Goal: Information Seeking & Learning: Learn about a topic

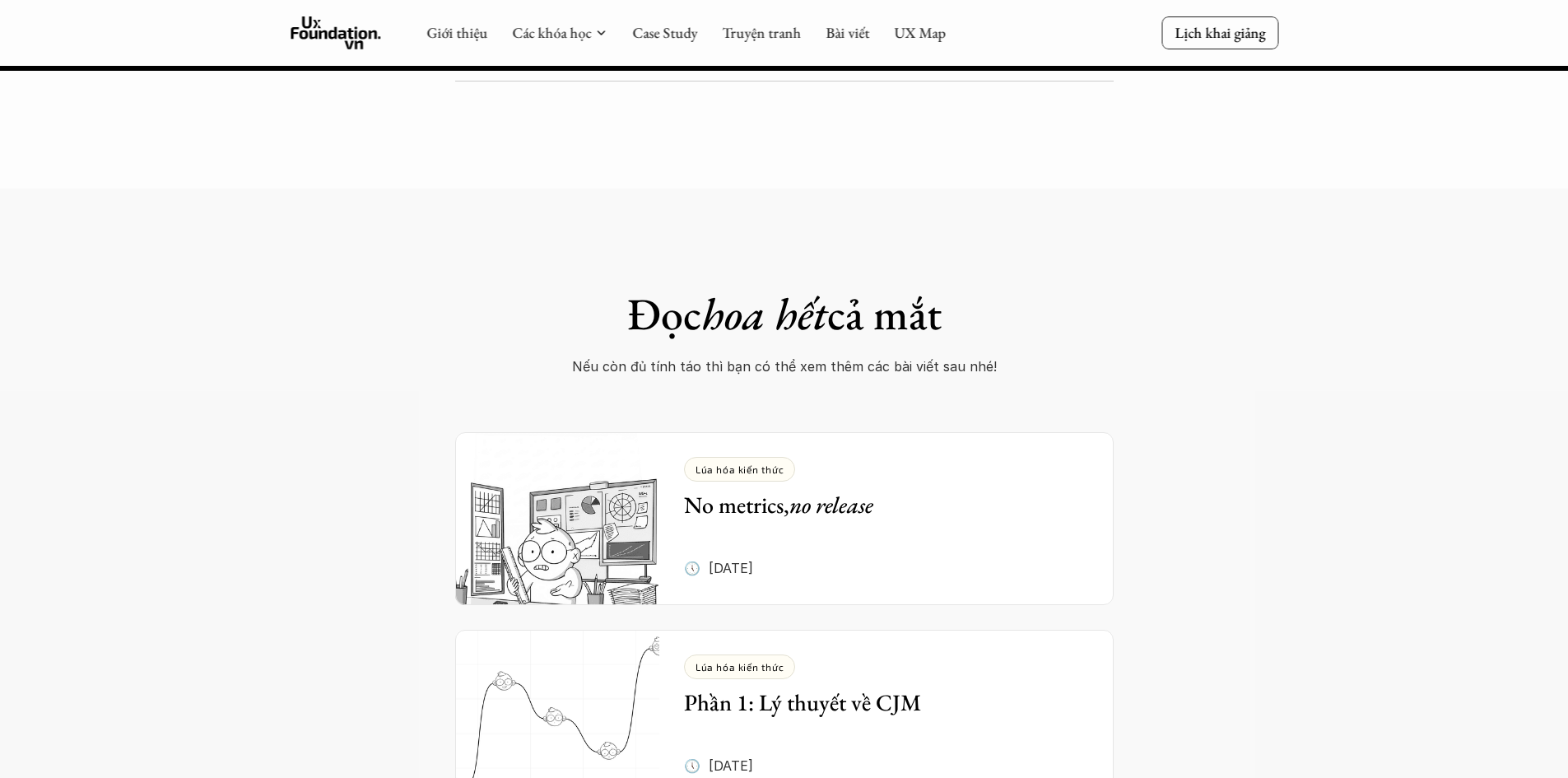
scroll to position [5765, 0]
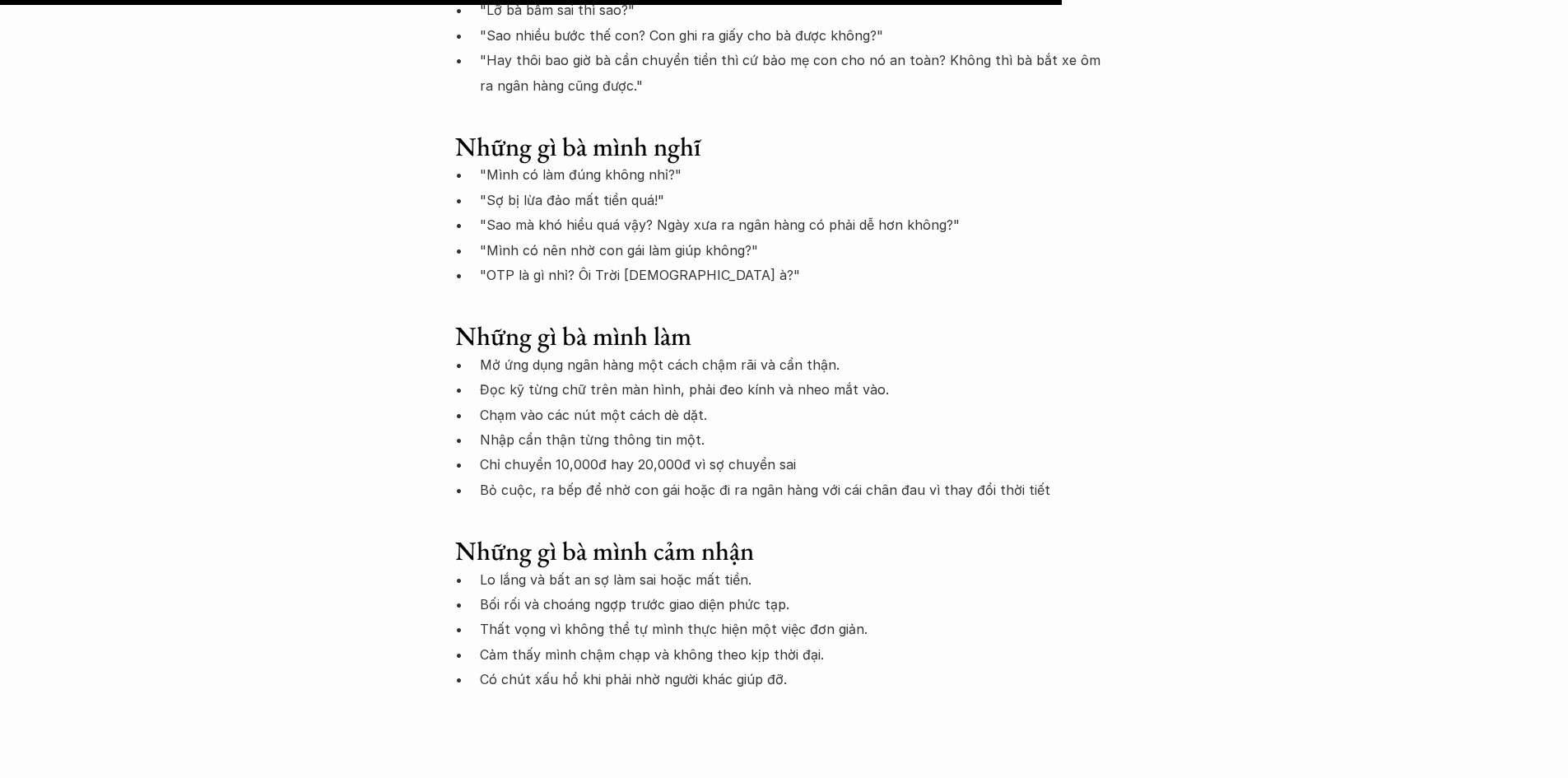
scroll to position [3953, 0]
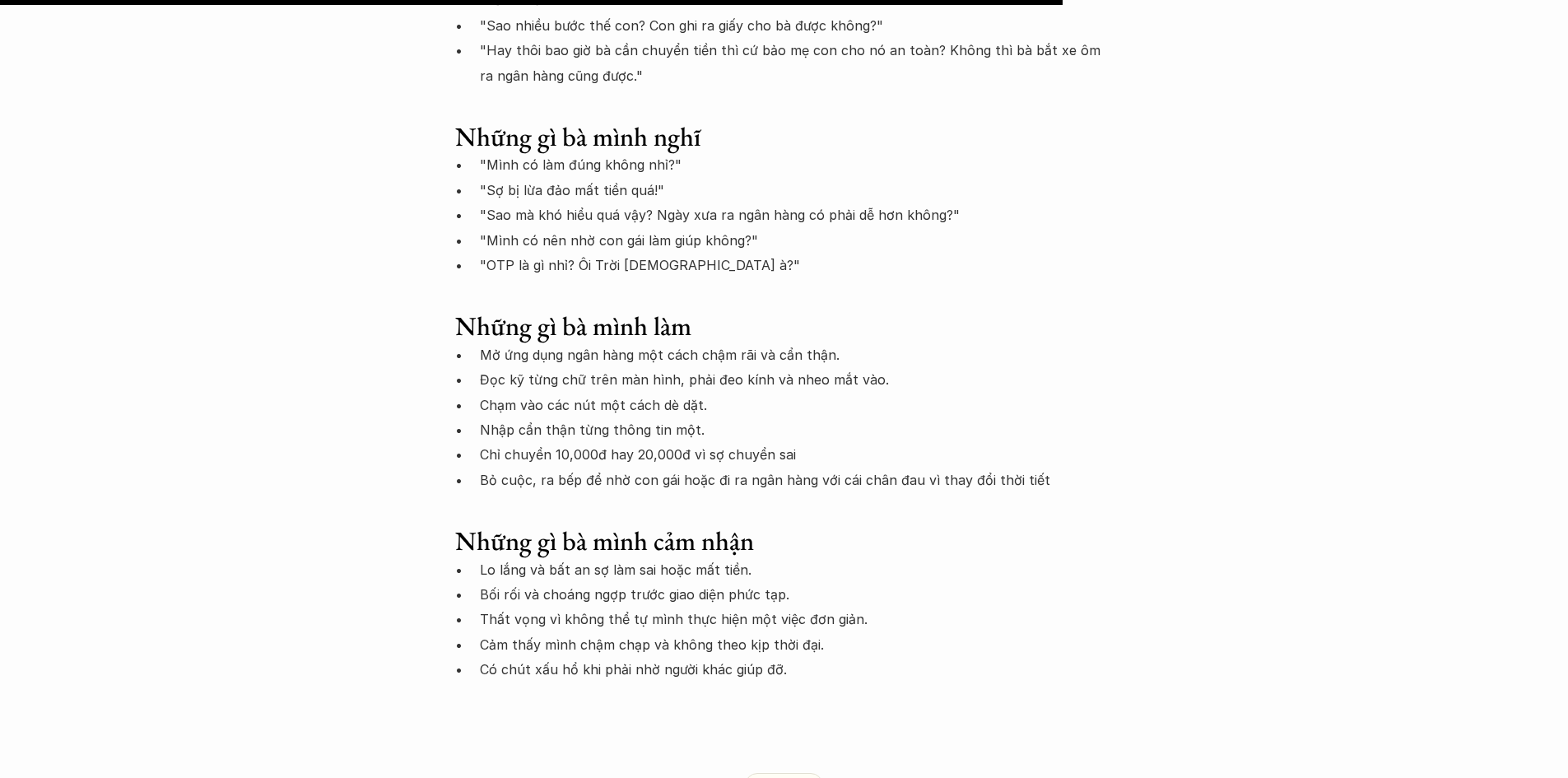
click at [715, 310] on h3 "Những gì bà mình làm" at bounding box center [785, 325] width 659 height 31
drag, startPoint x: 659, startPoint y: 303, endPoint x: 743, endPoint y: 303, distance: 84.0
click at [743, 343] on p "Mở ứng dụng ngân hàng một cách chậm rãi và cẩn thận." at bounding box center [797, 355] width 634 height 25
click at [620, 368] on p "Đọc kỹ từng chữ trên màn hình, phải đeo kính và nheo mắt vào." at bounding box center [797, 380] width 634 height 25
click at [585, 557] on p "Lo lắng và bất an sợ làm sai hoặc mất tiền." at bounding box center [797, 570] width 634 height 25
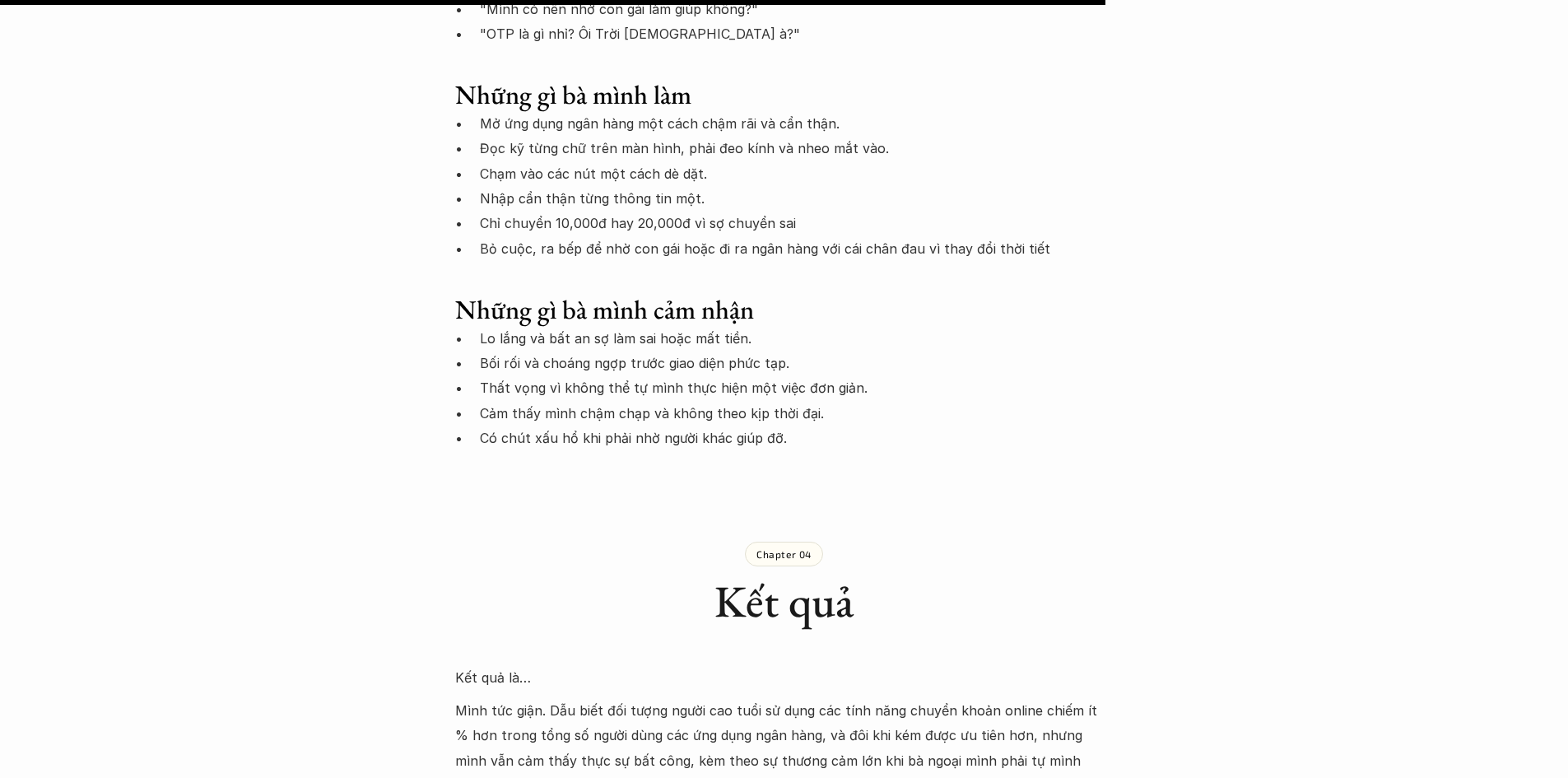
scroll to position [4200, 0]
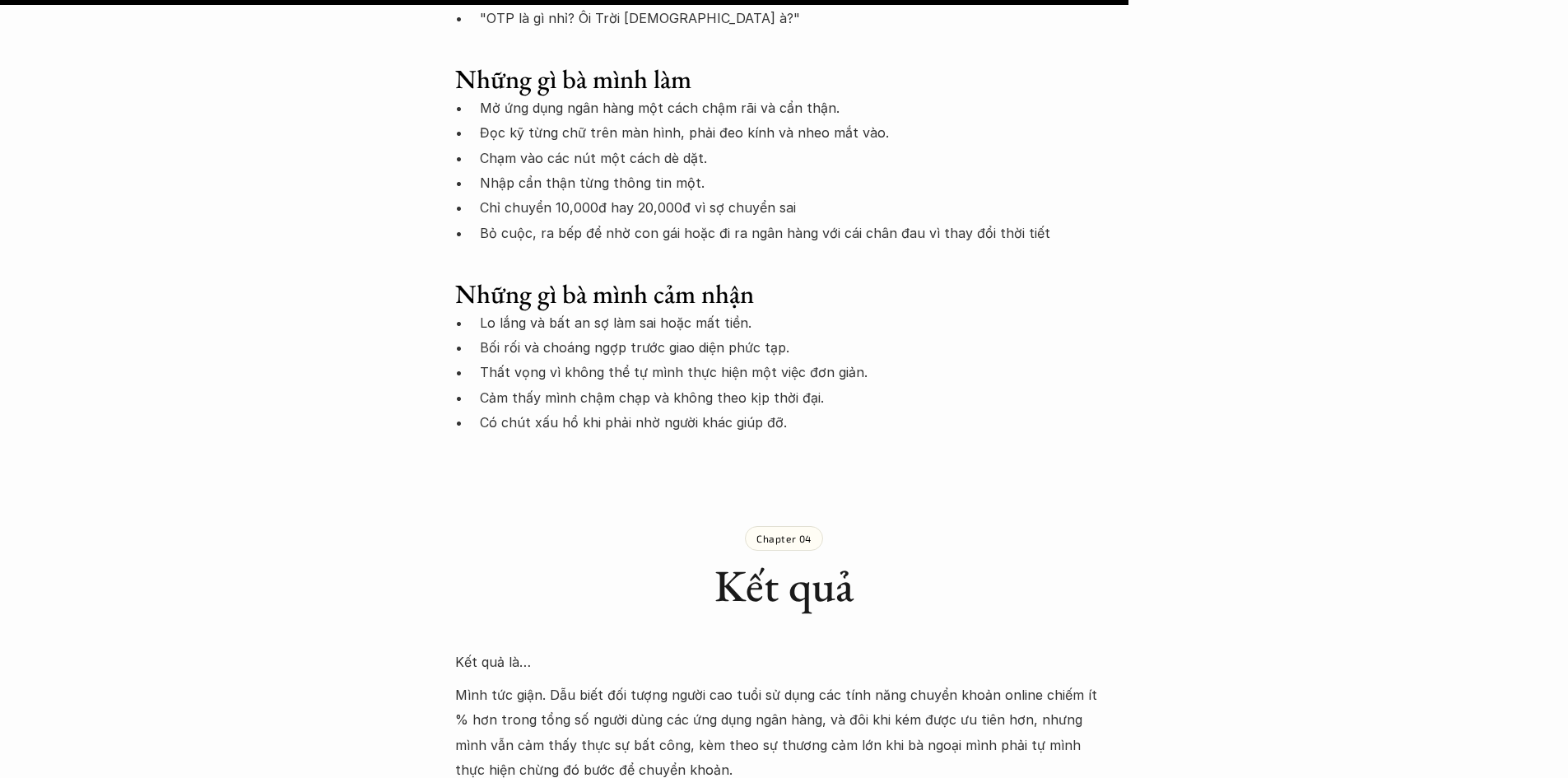
drag, startPoint x: 0, startPoint y: 533, endPoint x: 0, endPoint y: 545, distance: 12.0
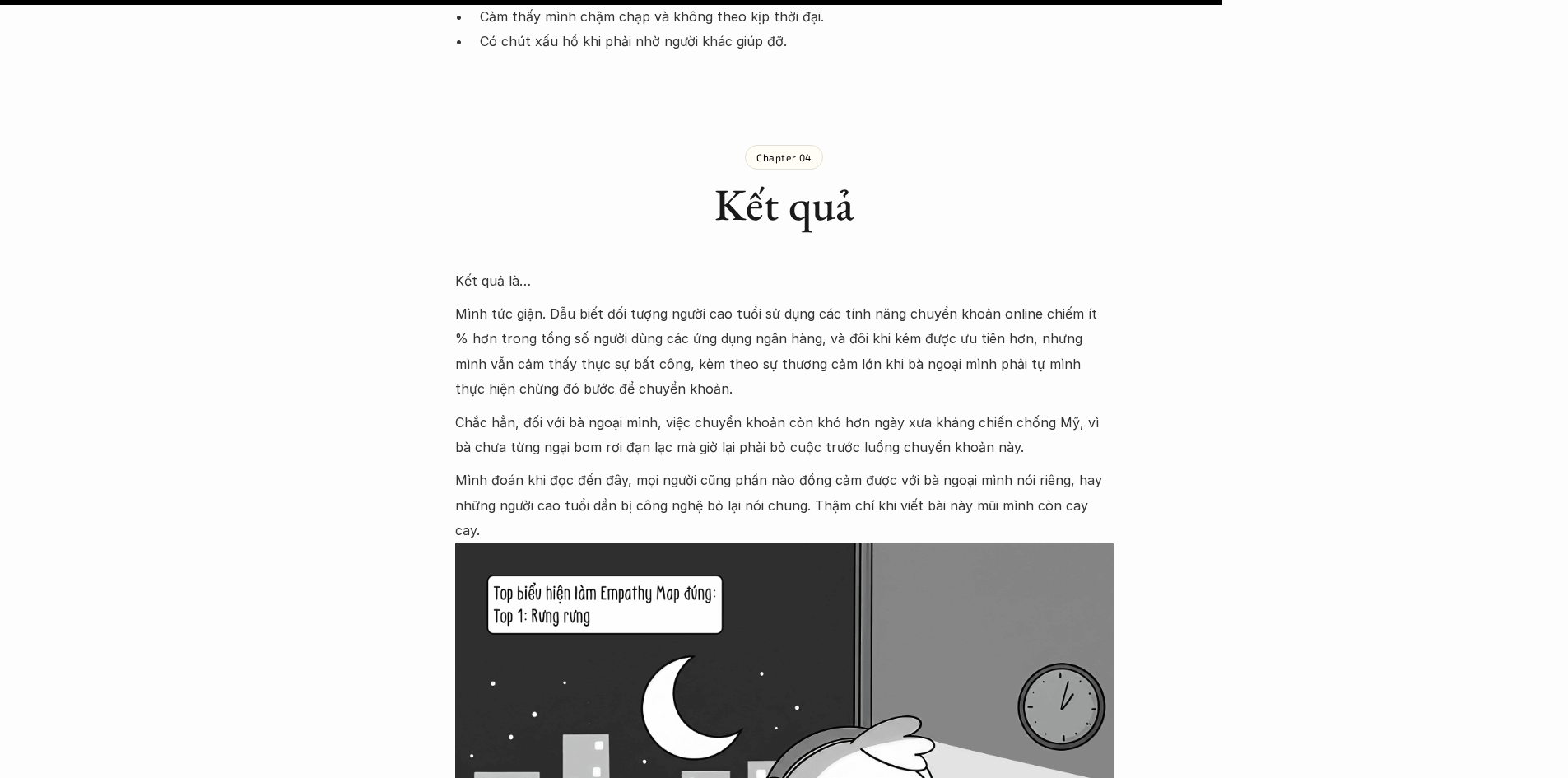
scroll to position [4612, 0]
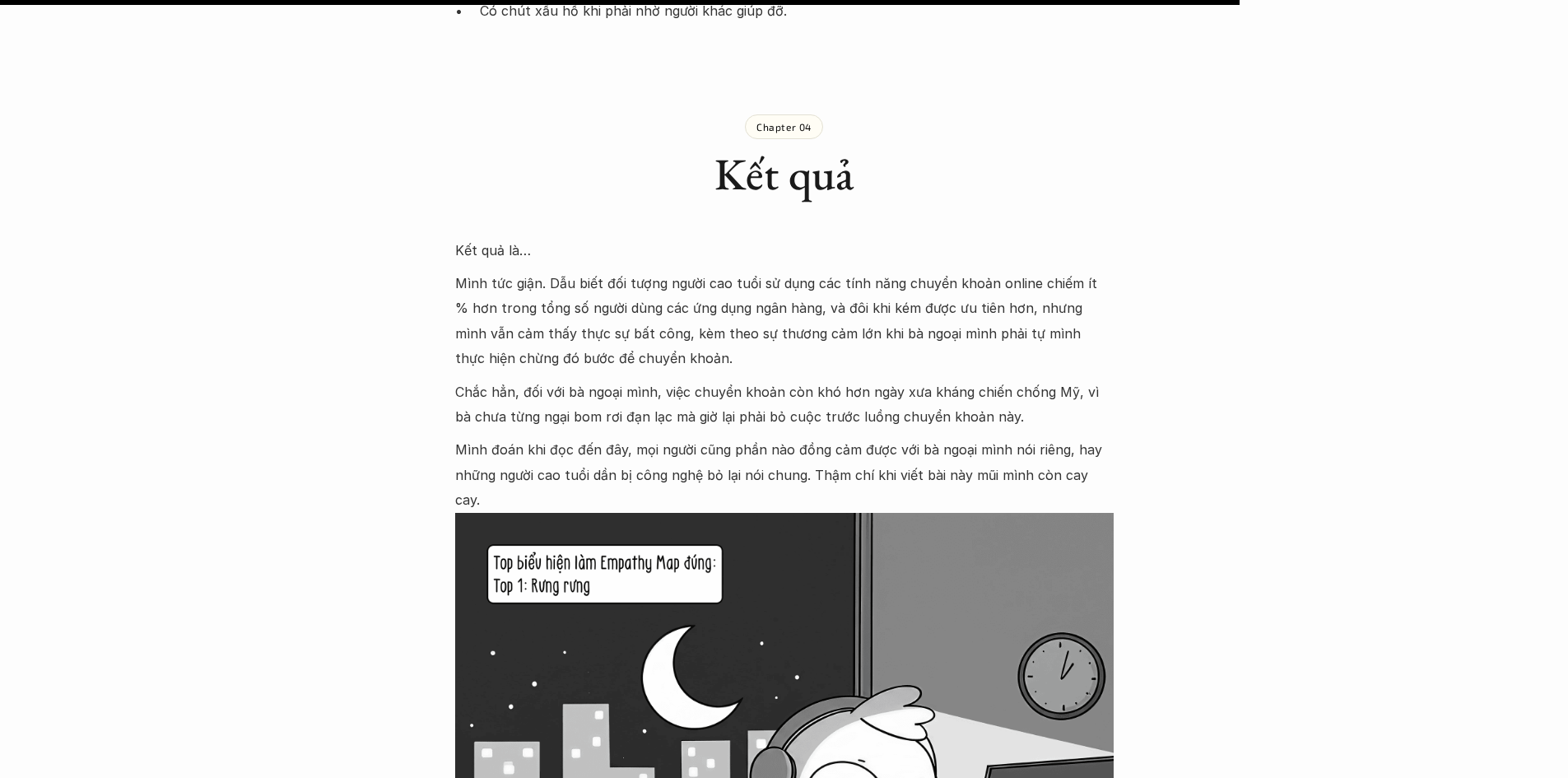
click at [810, 304] on p "Mình tức giận. Dẫu biết đối tượng người cao tuổi sử dụng các tính năng chuyển k…" at bounding box center [785, 321] width 659 height 100
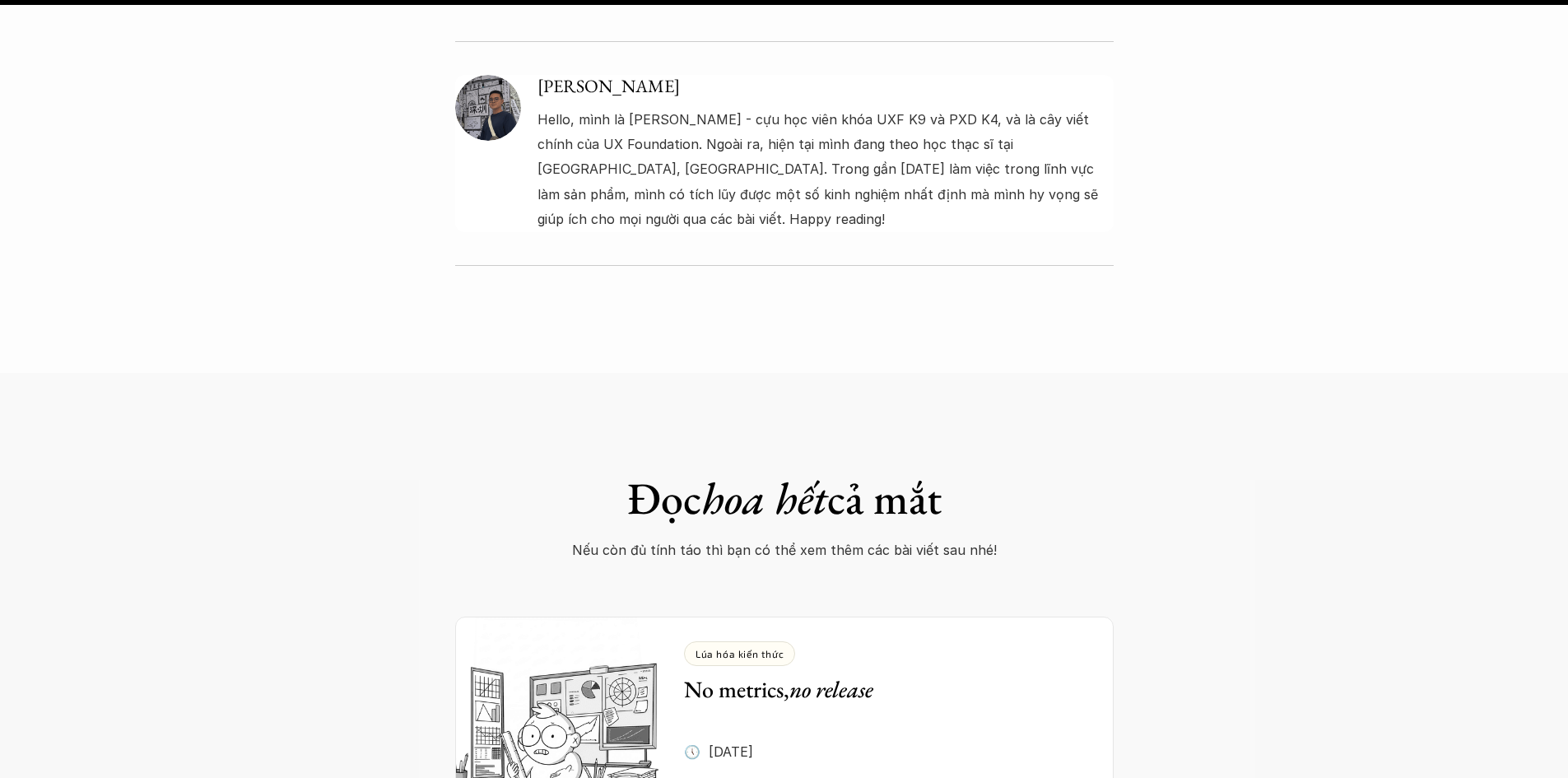
scroll to position [6588, 0]
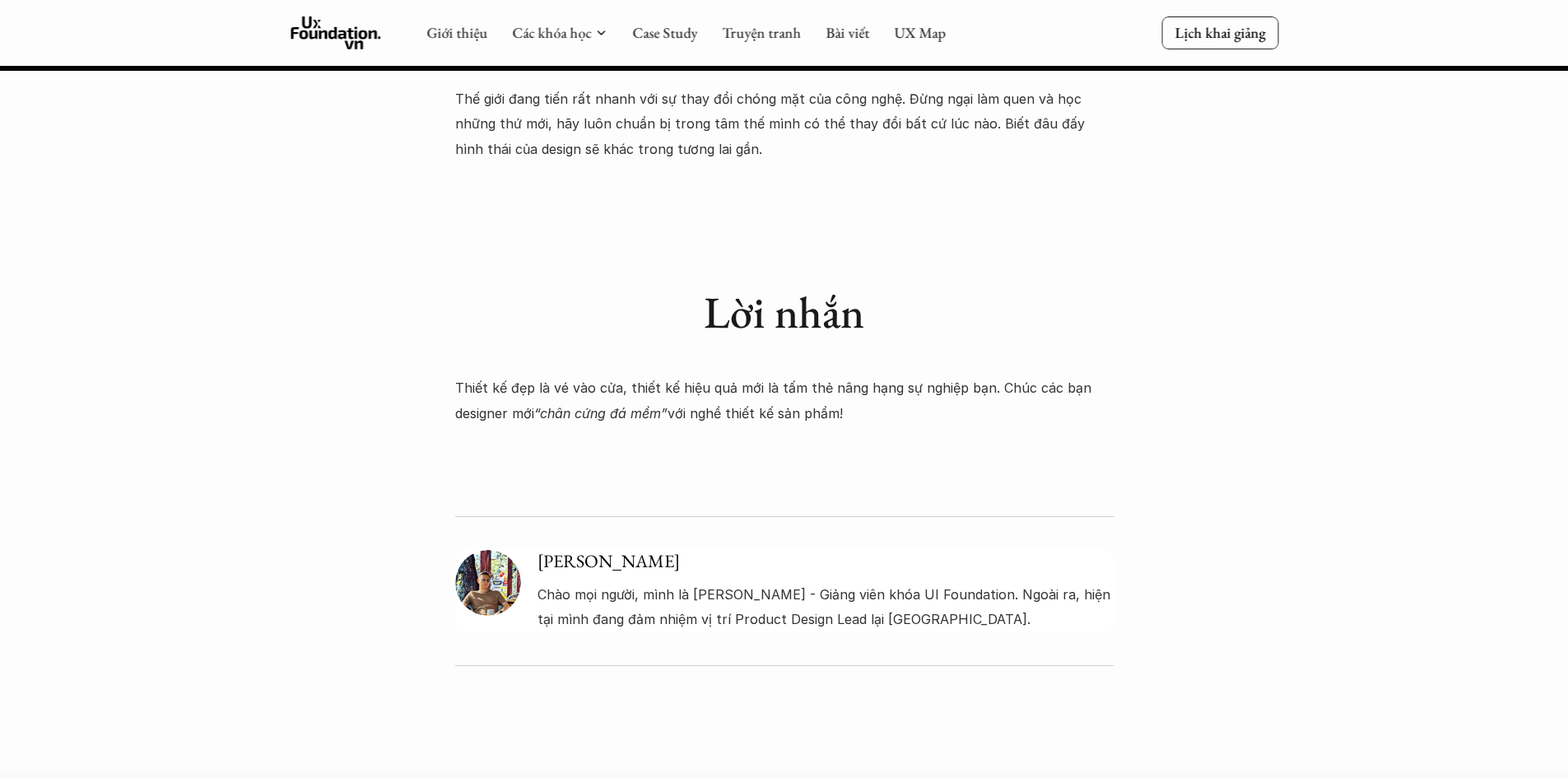
scroll to position [2306, 0]
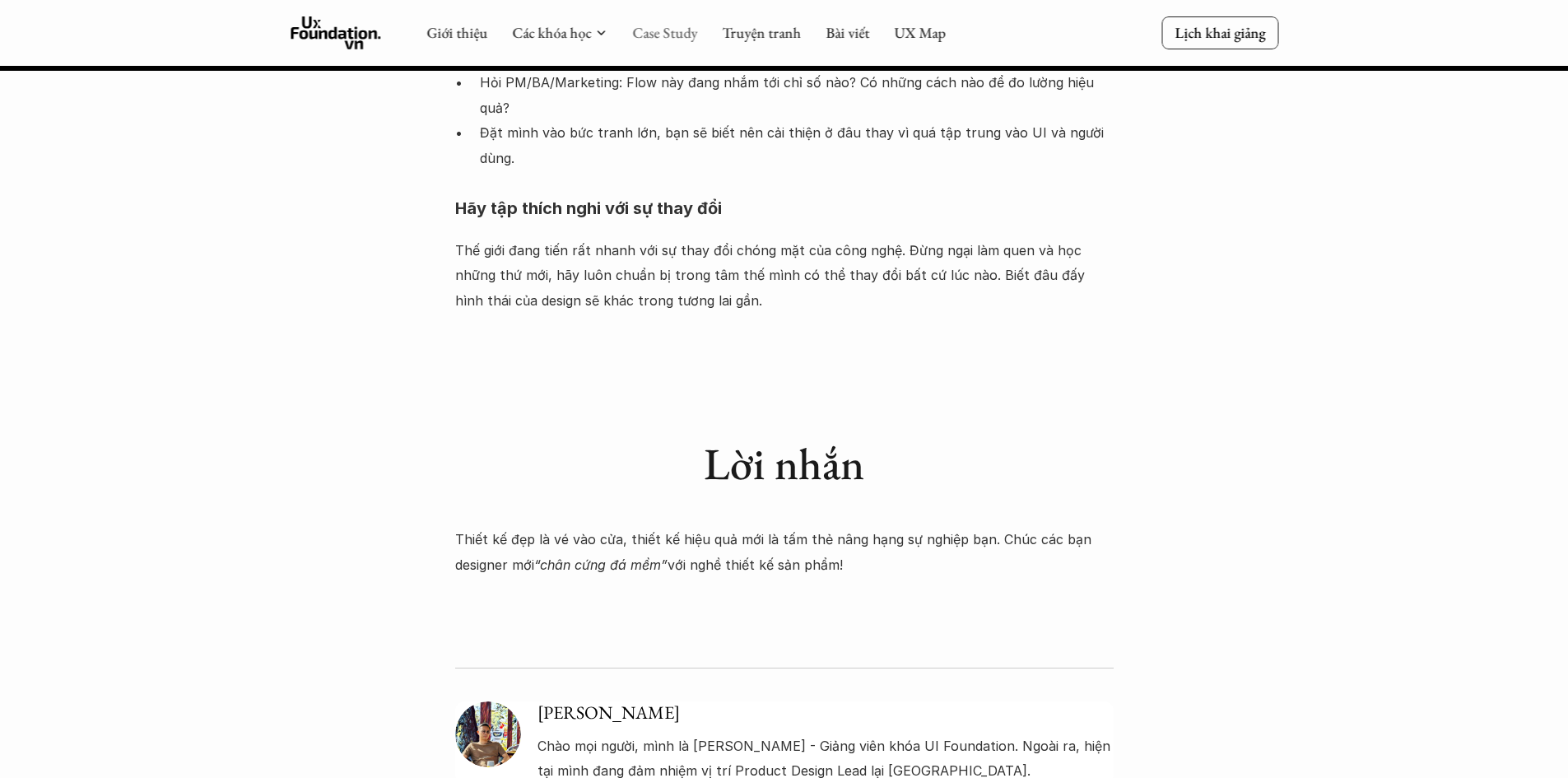
click at [649, 33] on link "Case Study" at bounding box center [664, 32] width 65 height 19
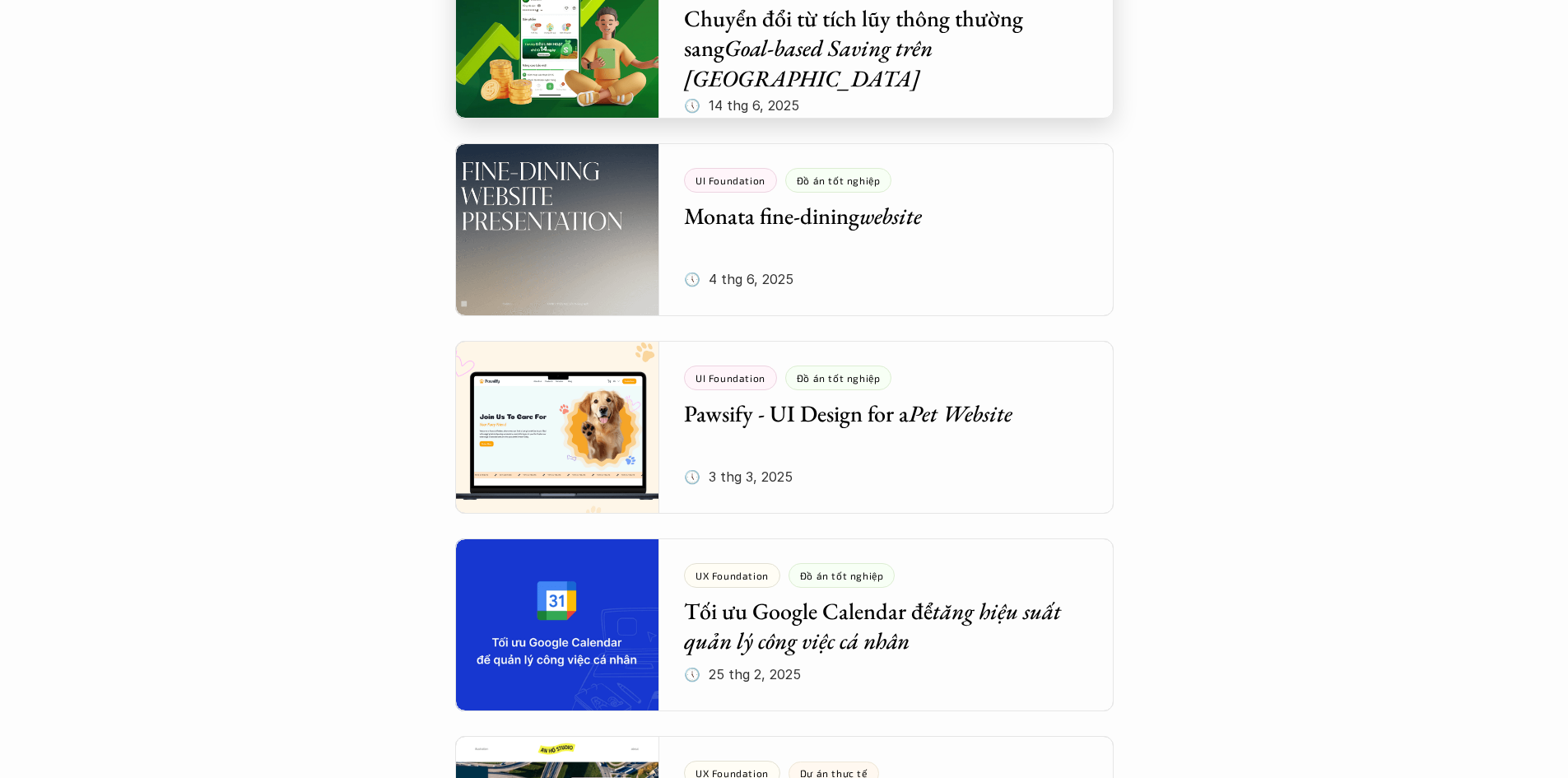
scroll to position [659, 0]
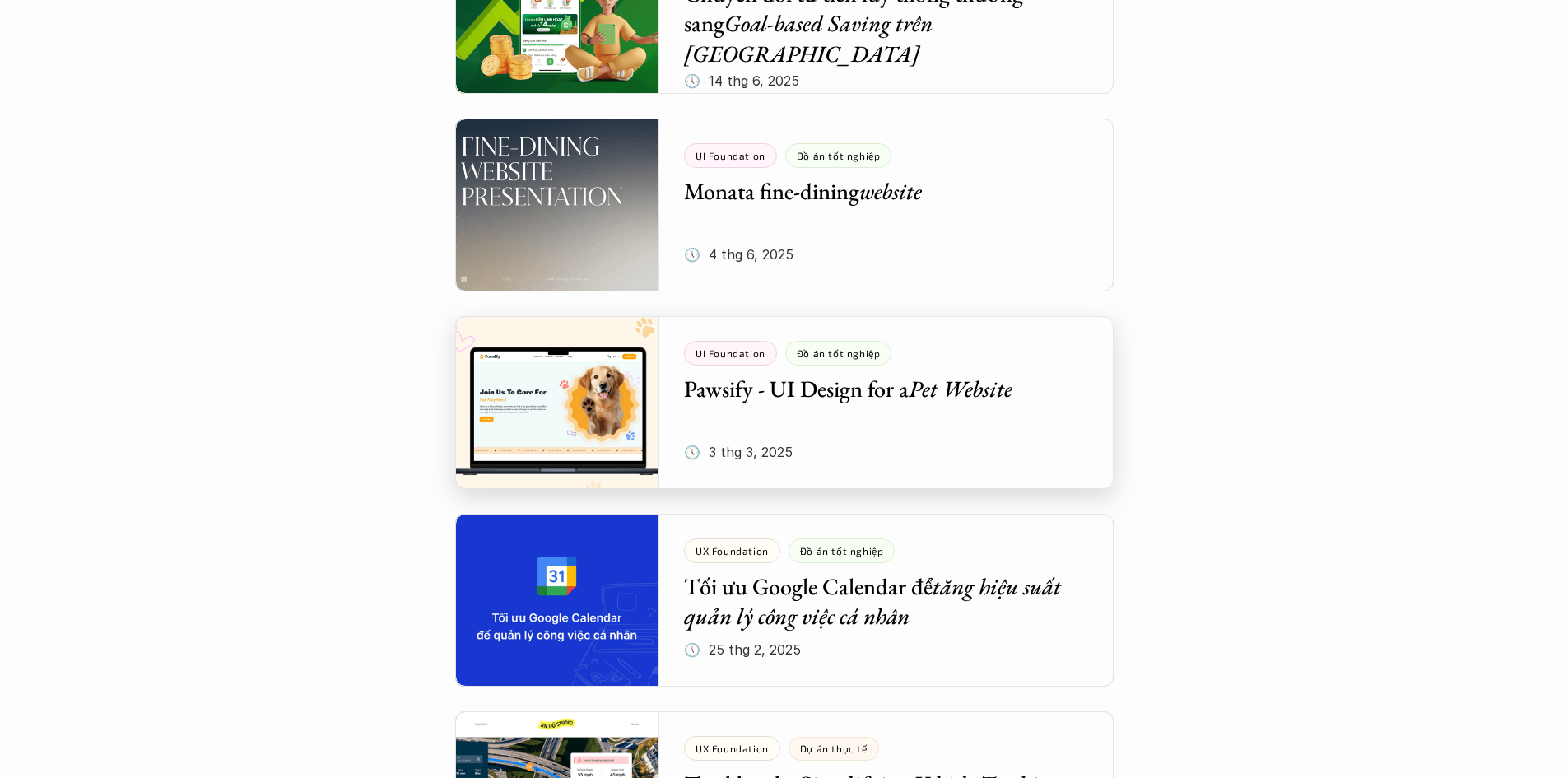
click at [743, 409] on div at bounding box center [785, 402] width 659 height 173
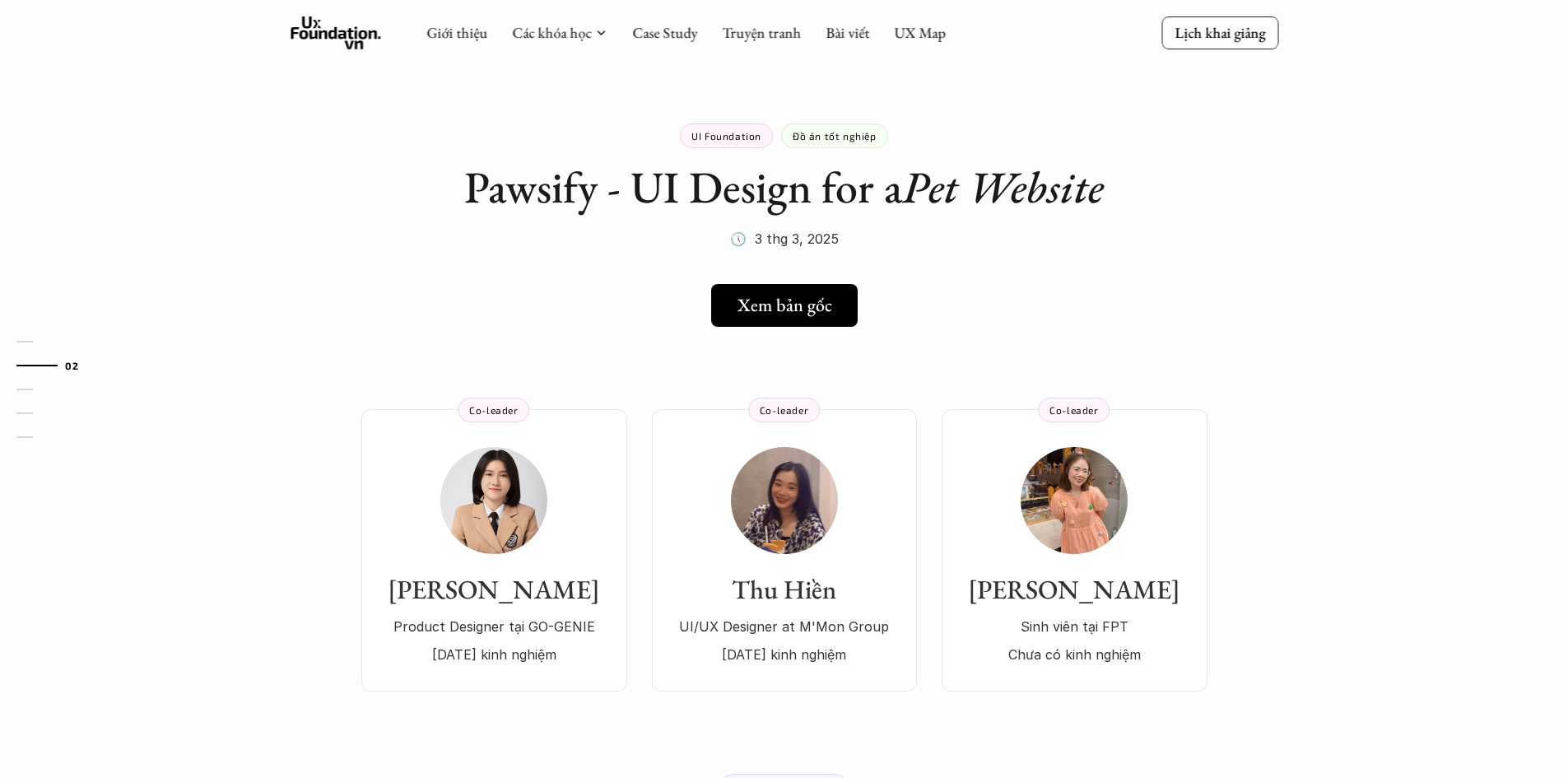
click at [802, 623] on p "UI/UX Designer at M'Mon Group" at bounding box center [785, 626] width 232 height 25
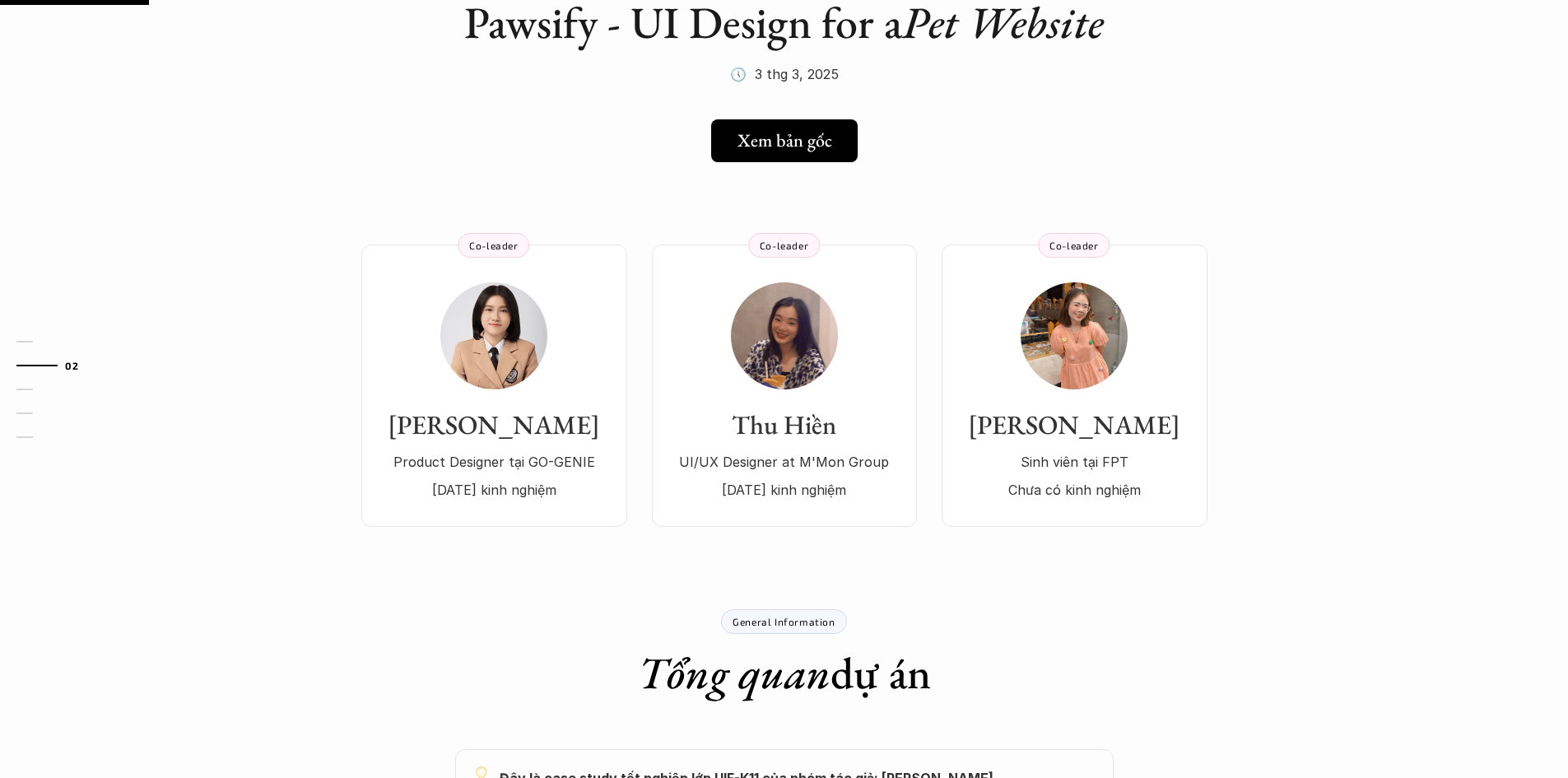
click at [314, 610] on div "General Information Tổng quan dự án" at bounding box center [784, 655] width 988 height 90
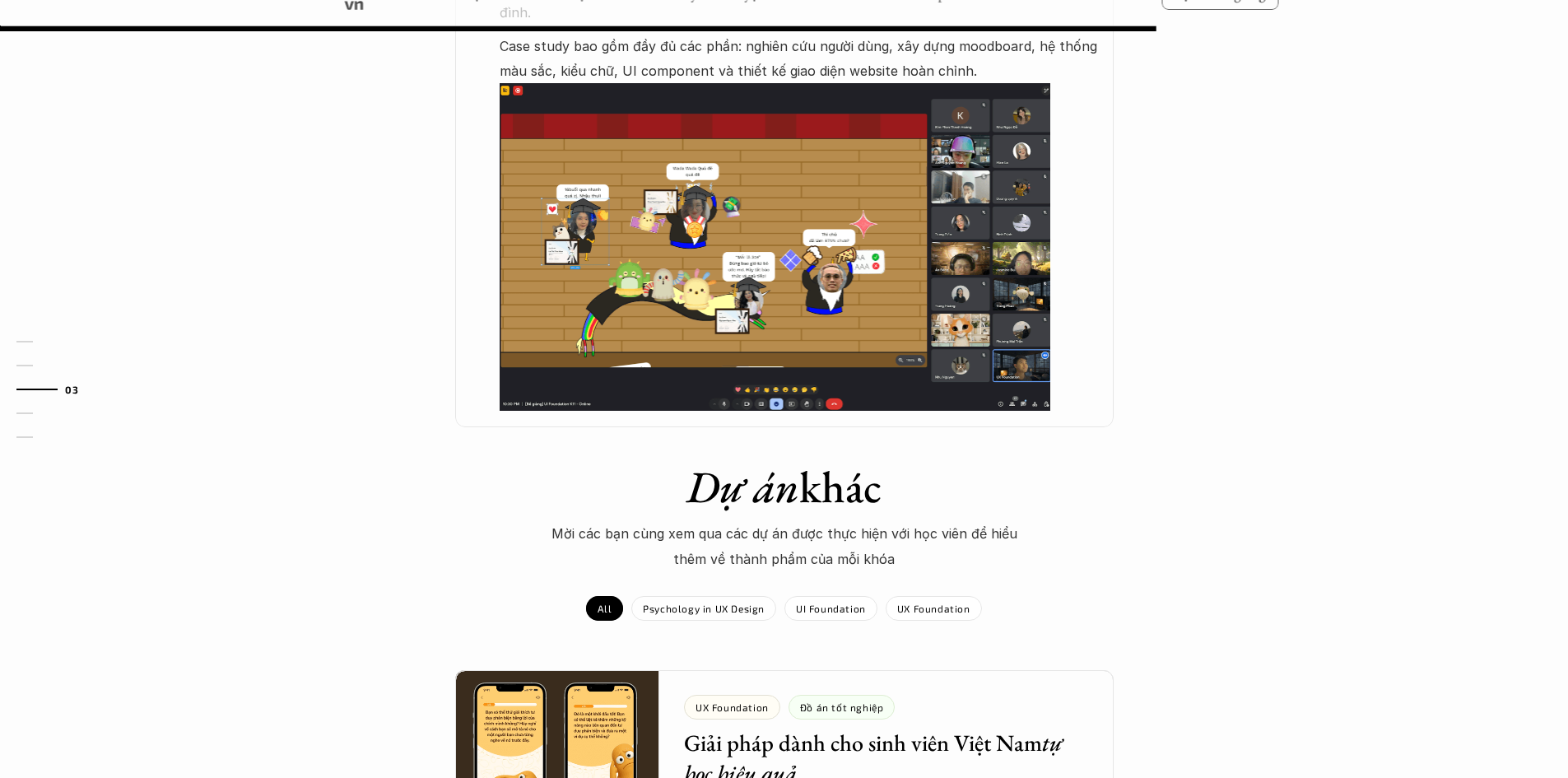
scroll to position [1235, 0]
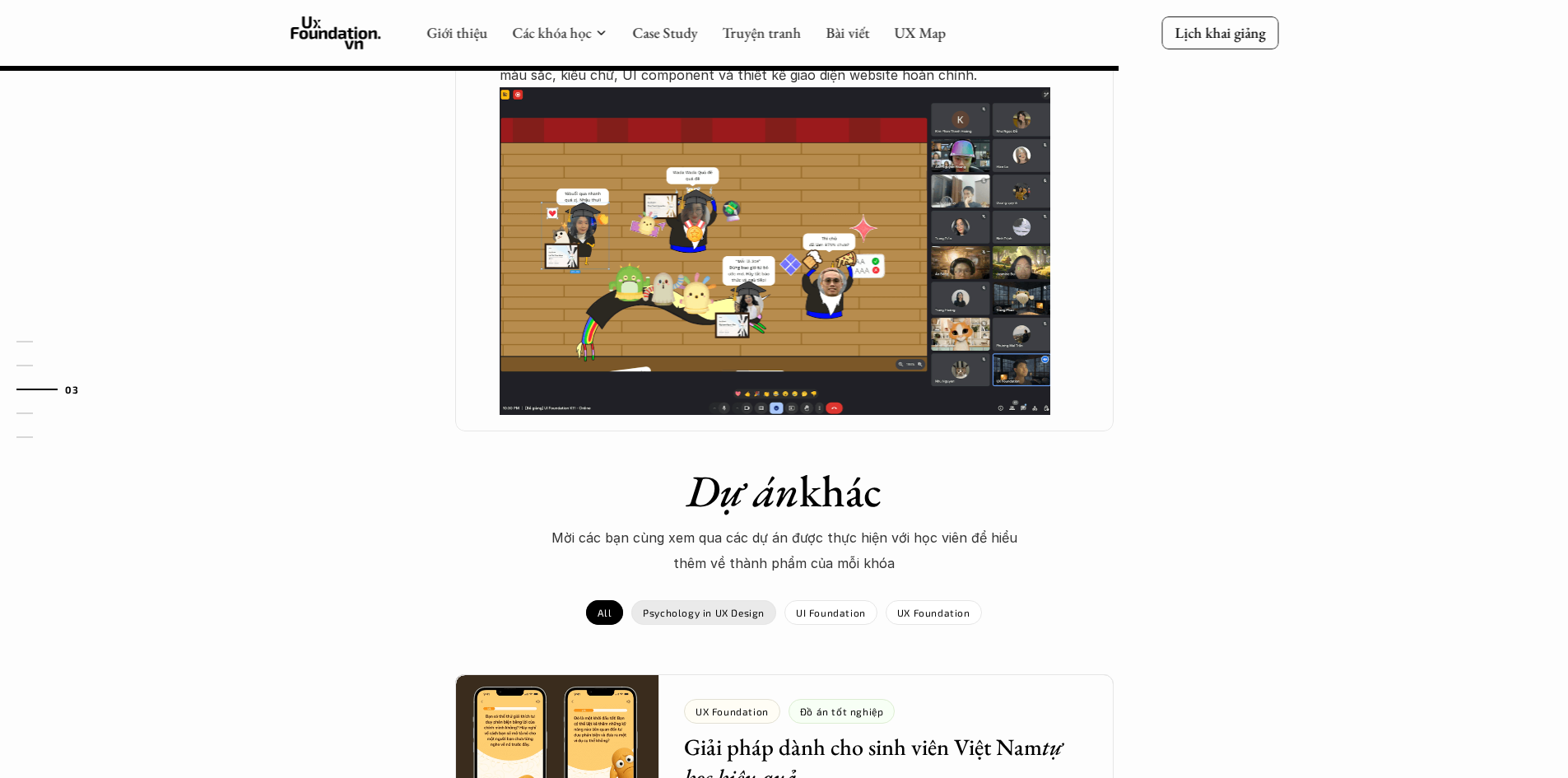
click at [749, 607] on p "Psychology in UX Design" at bounding box center [704, 612] width 122 height 12
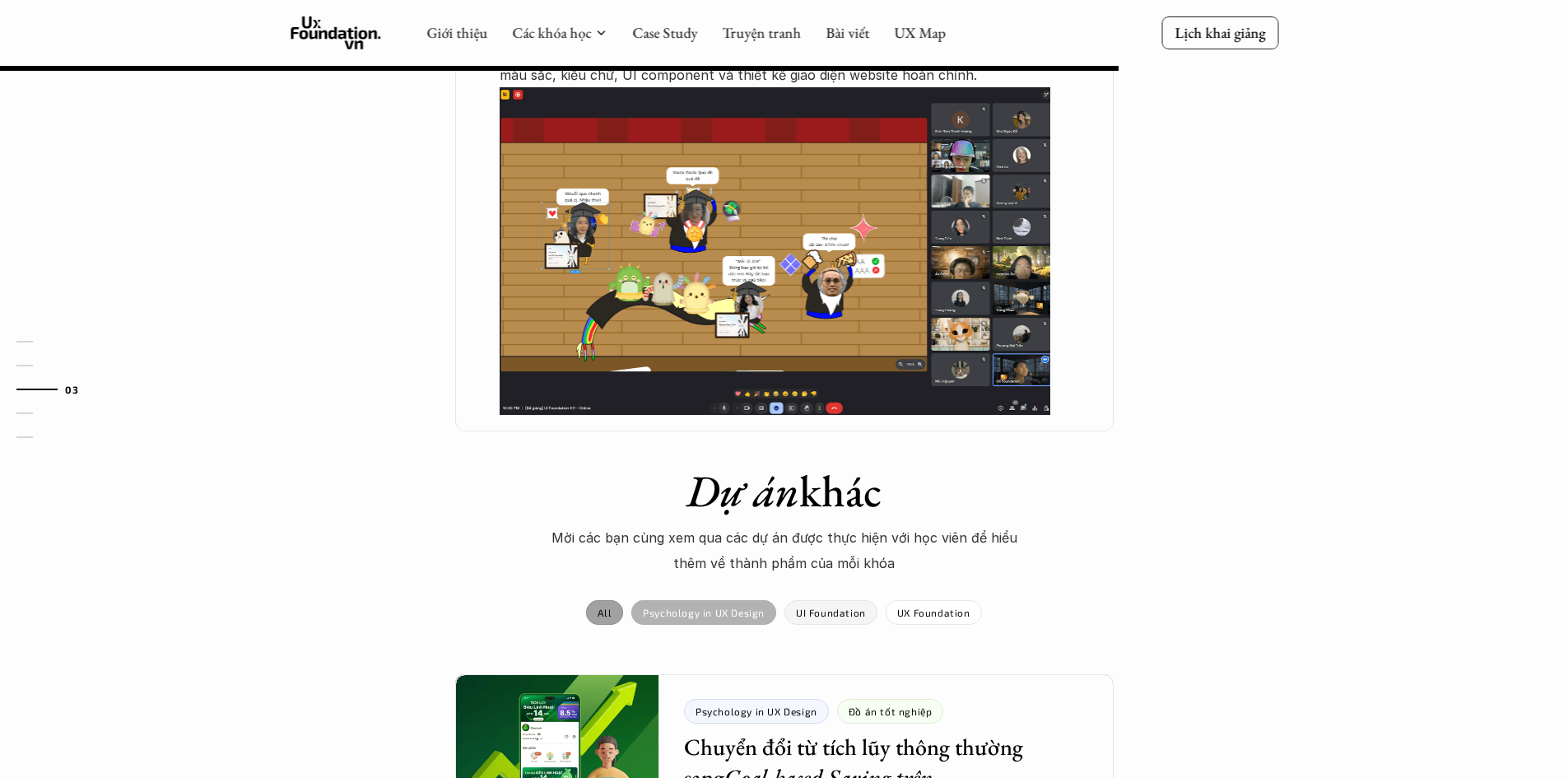
click at [794, 601] on div "UI Foundation" at bounding box center [831, 613] width 93 height 25
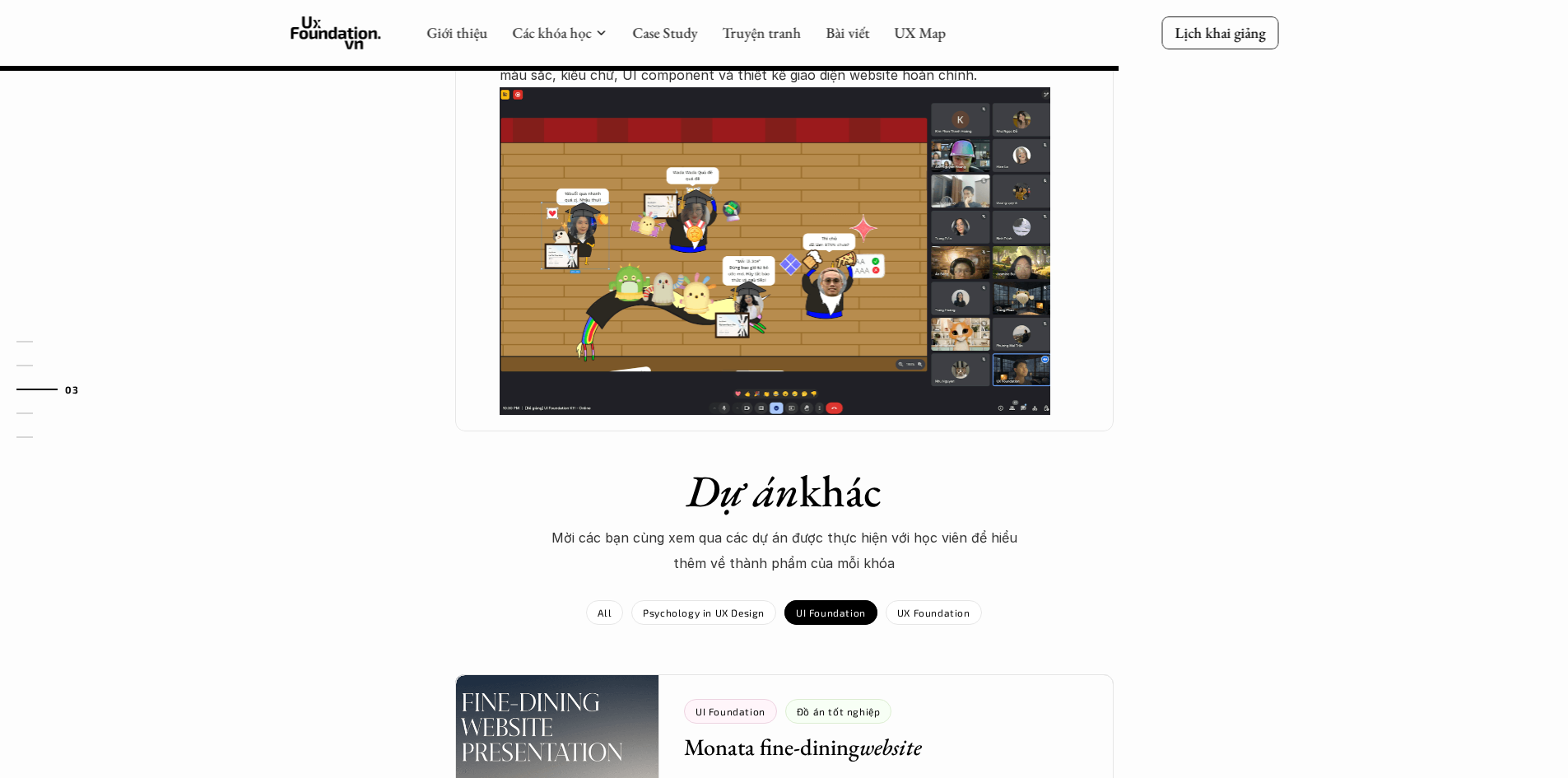
click at [922, 601] on div "UX Foundation" at bounding box center [934, 613] width 97 height 25
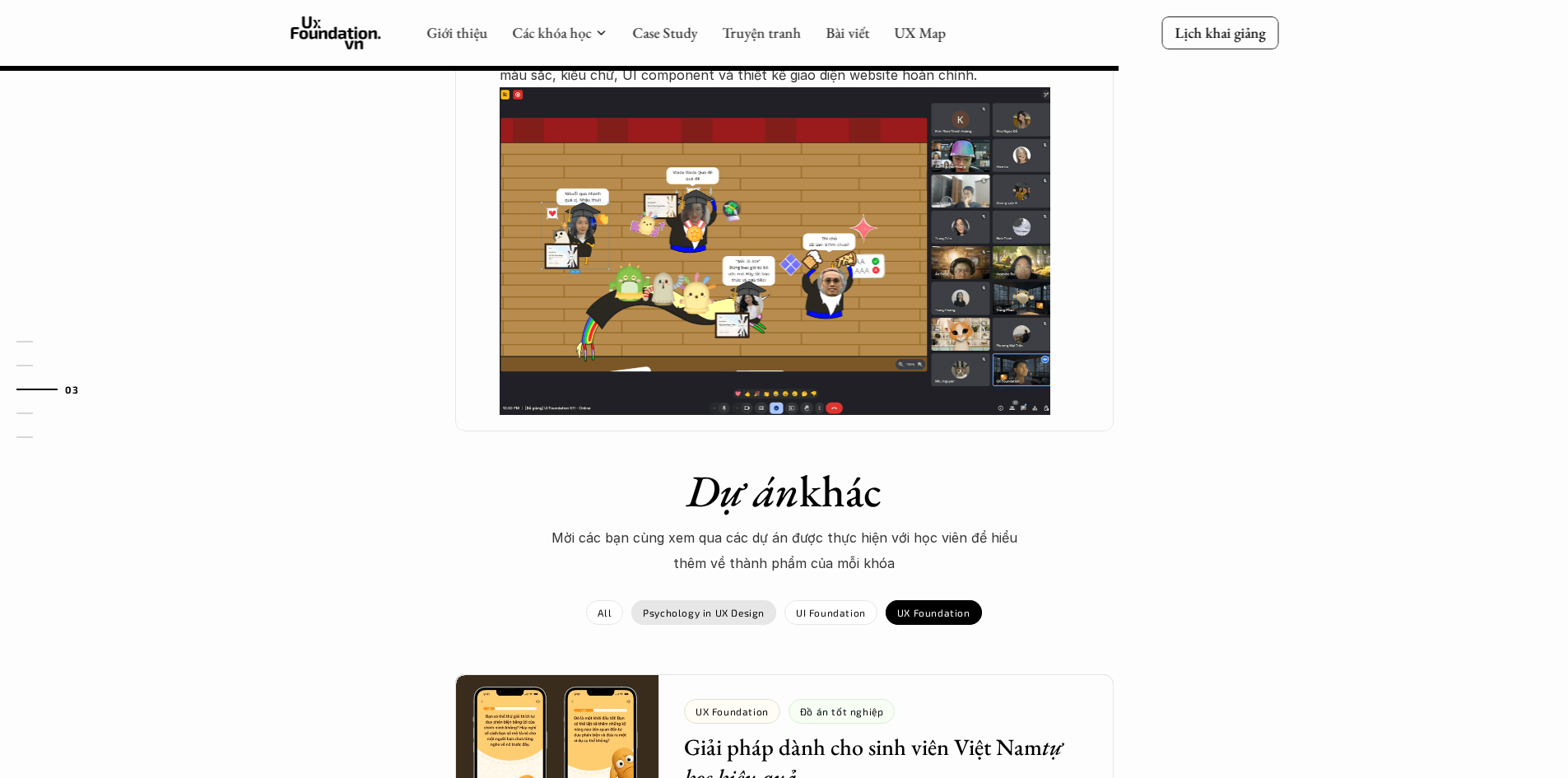
click at [747, 601] on div "Psychology in UX Design" at bounding box center [704, 613] width 145 height 25
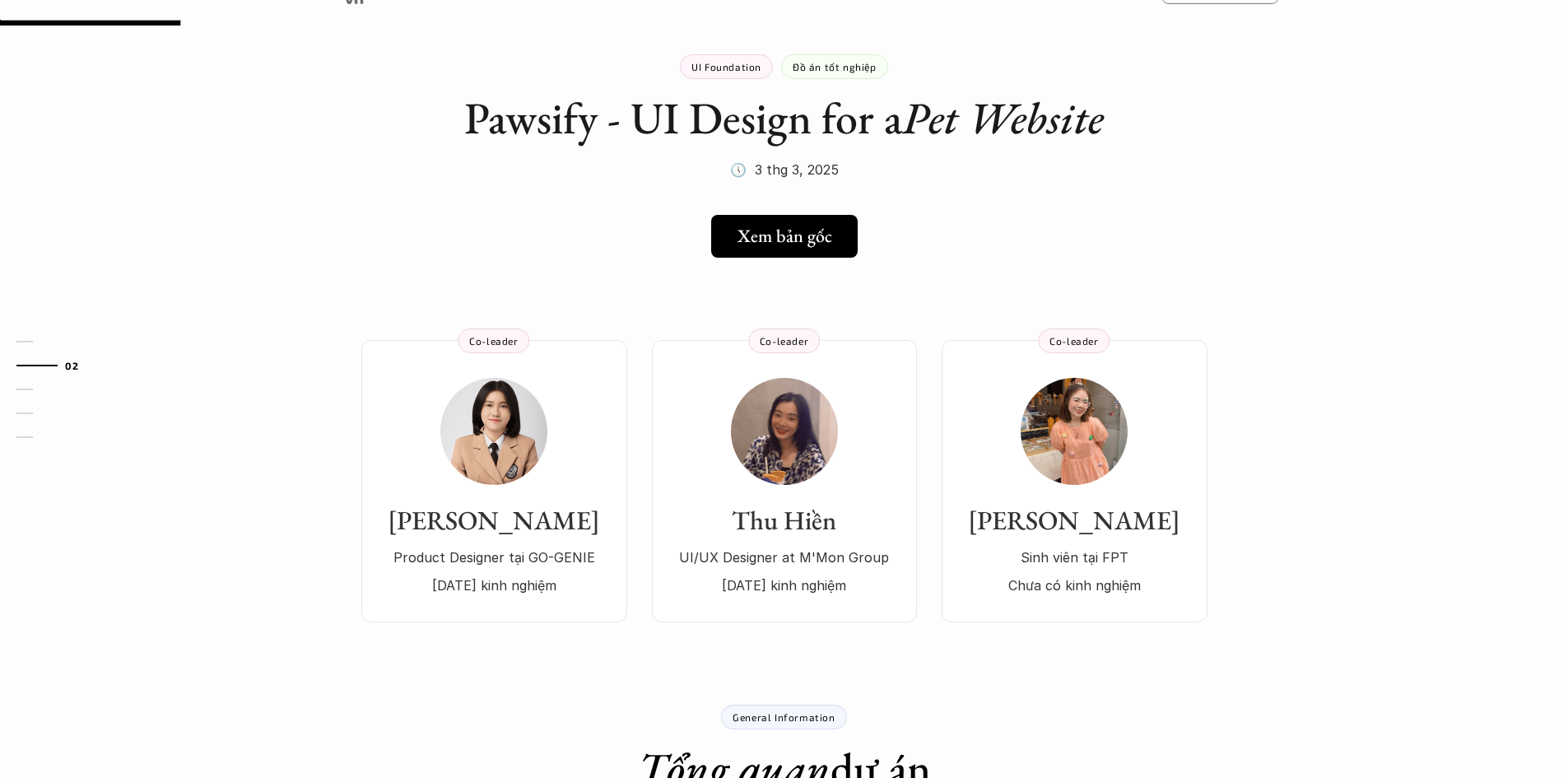
scroll to position [247, 0]
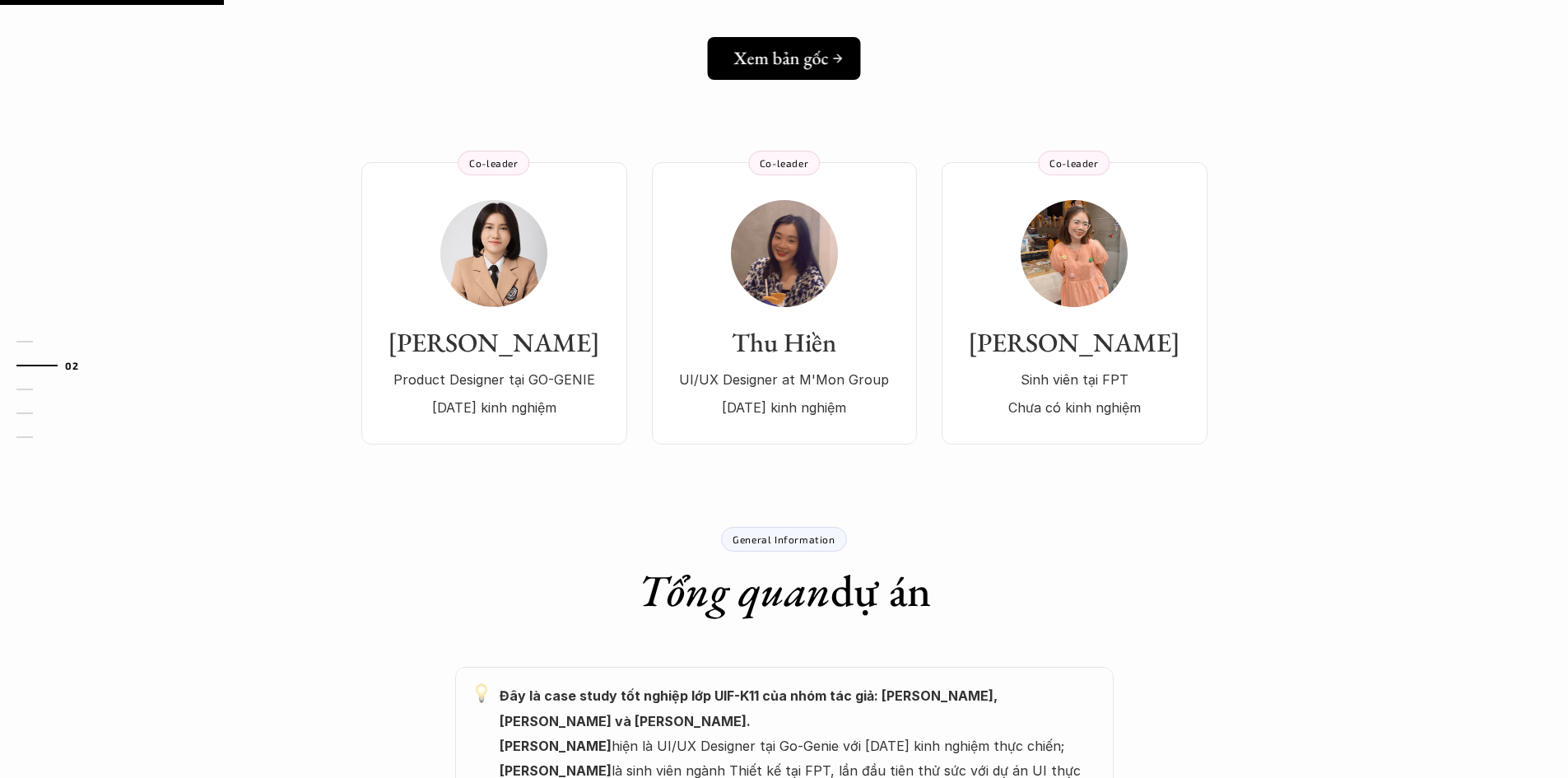
click at [803, 67] on h5 "Xem bản gốc" at bounding box center [781, 58] width 95 height 21
click at [844, 128] on div "Hoàng Kim Product Designer tại GO-GENIE 2 năm kinh nghiệm Co-leader Thu Hiền UI…" at bounding box center [785, 278] width 1185 height 332
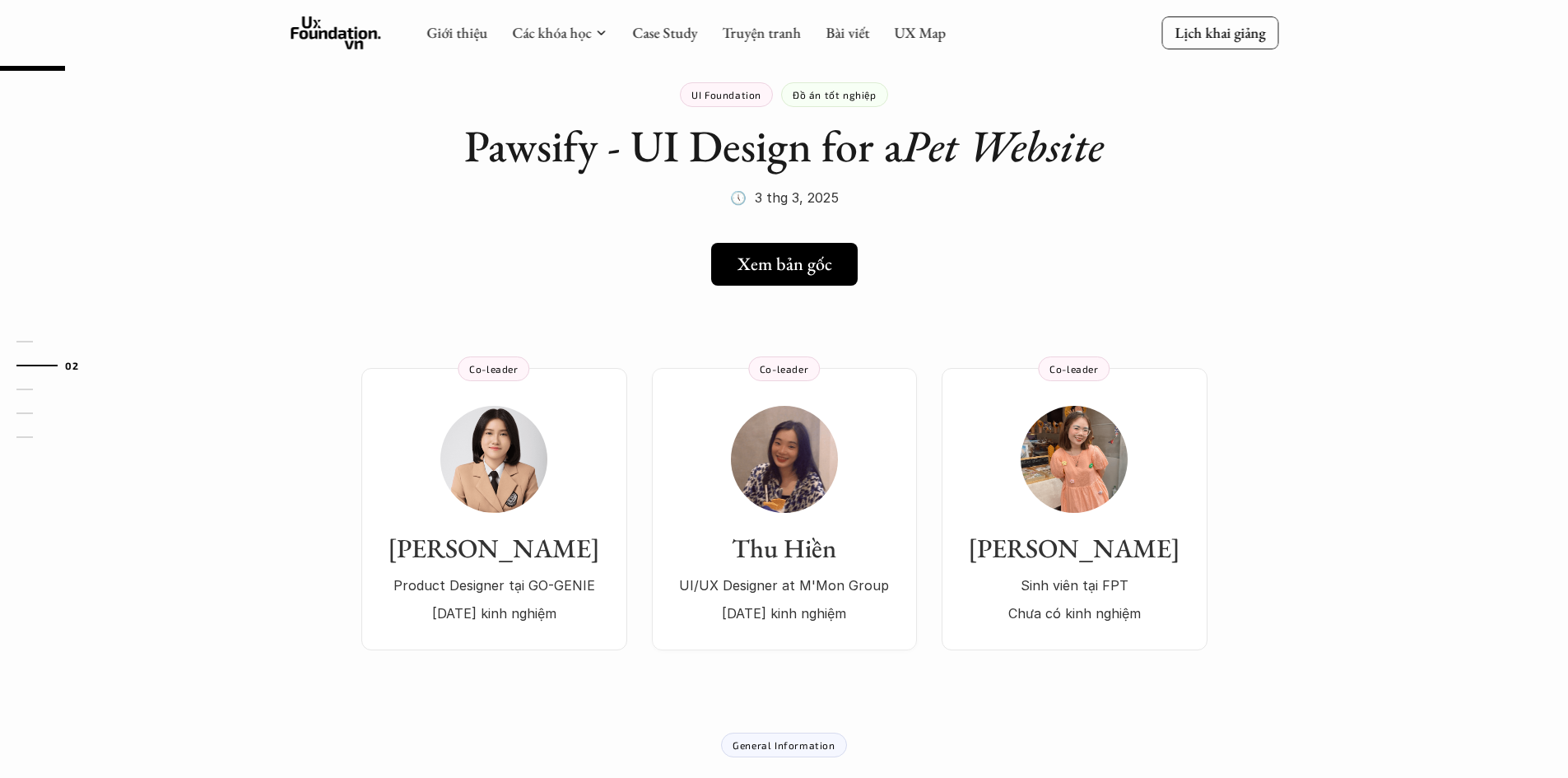
scroll to position [0, 0]
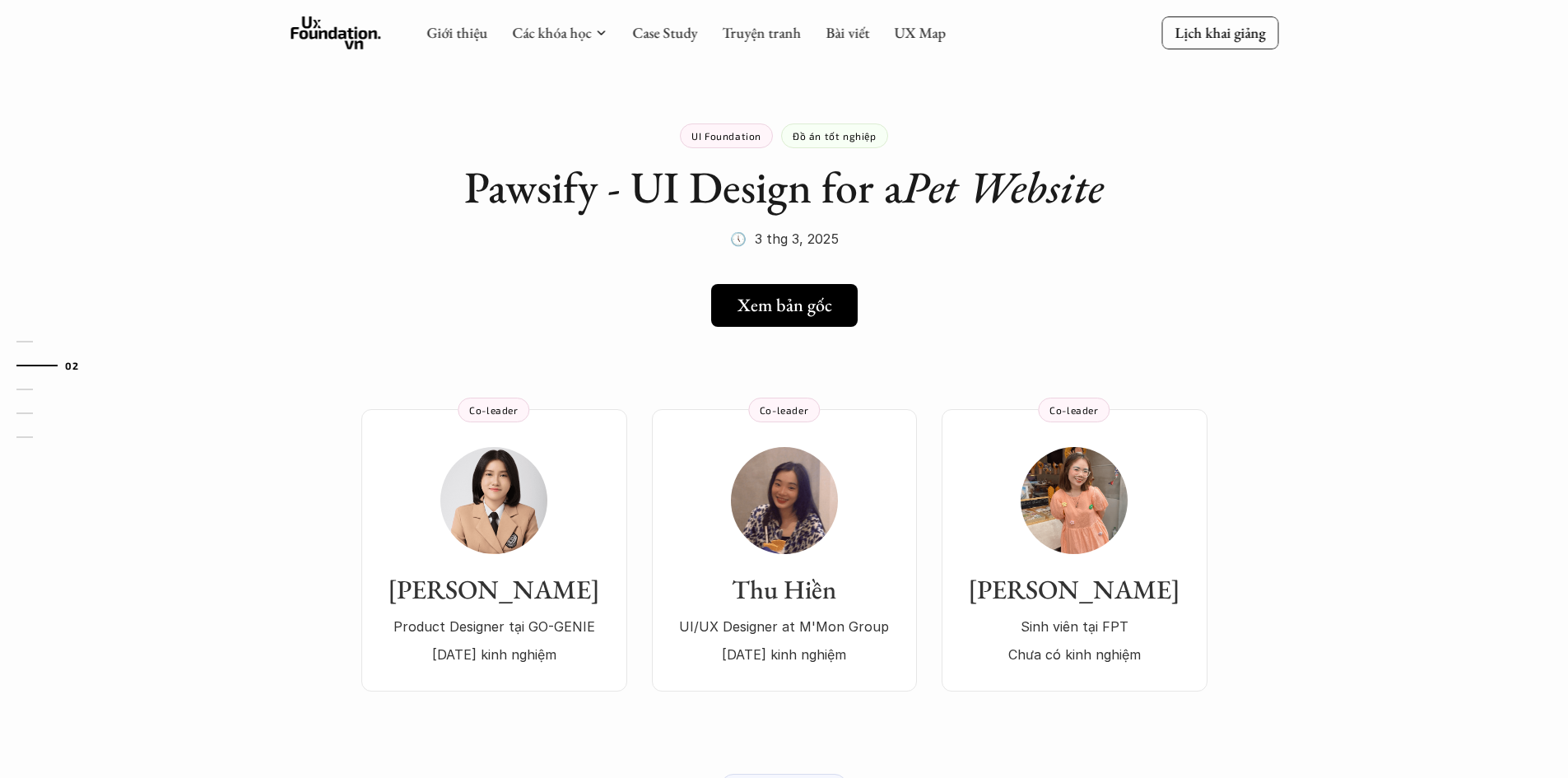
scroll to position [659, 0]
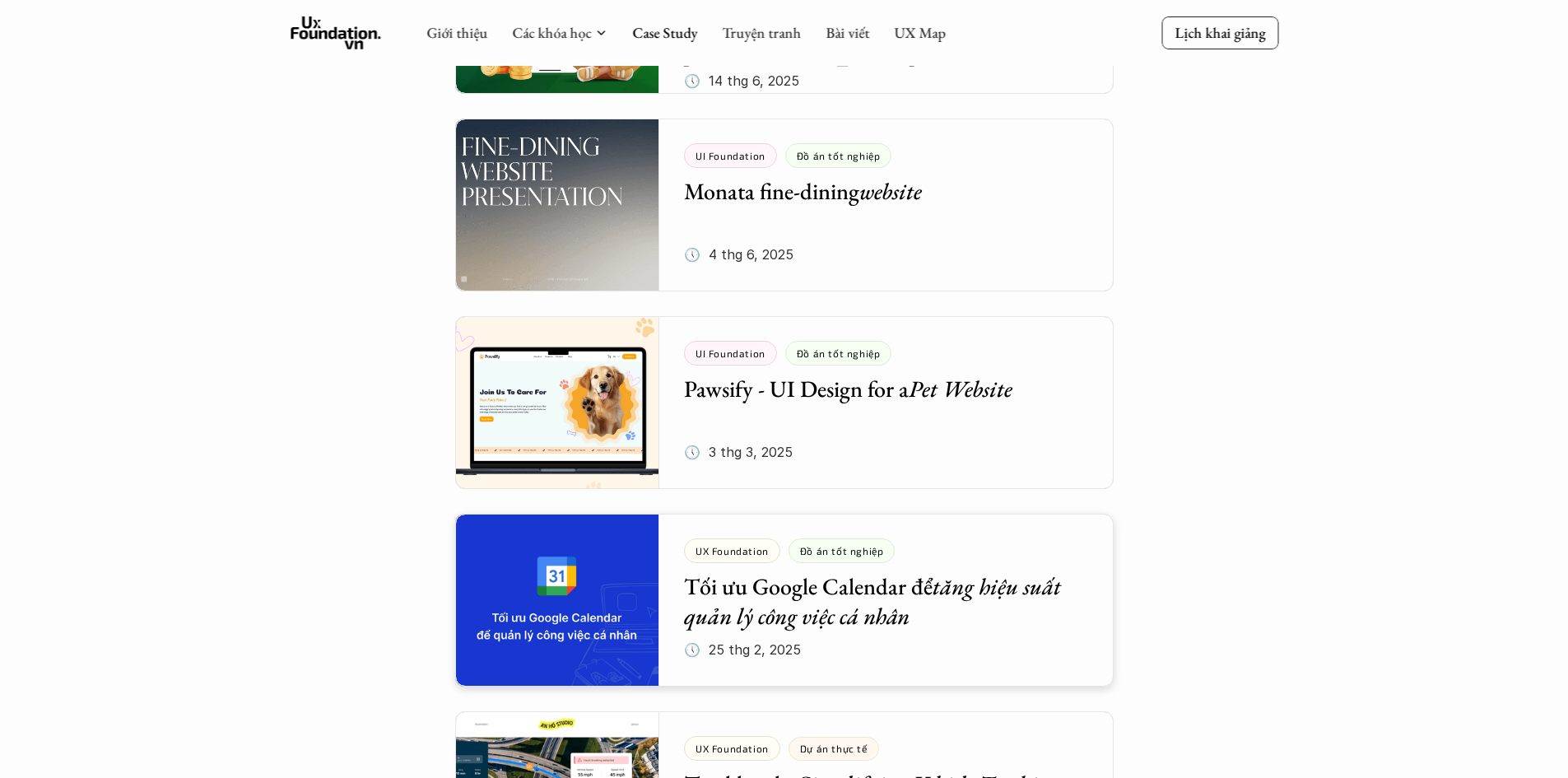
click at [565, 564] on div at bounding box center [785, 600] width 659 height 173
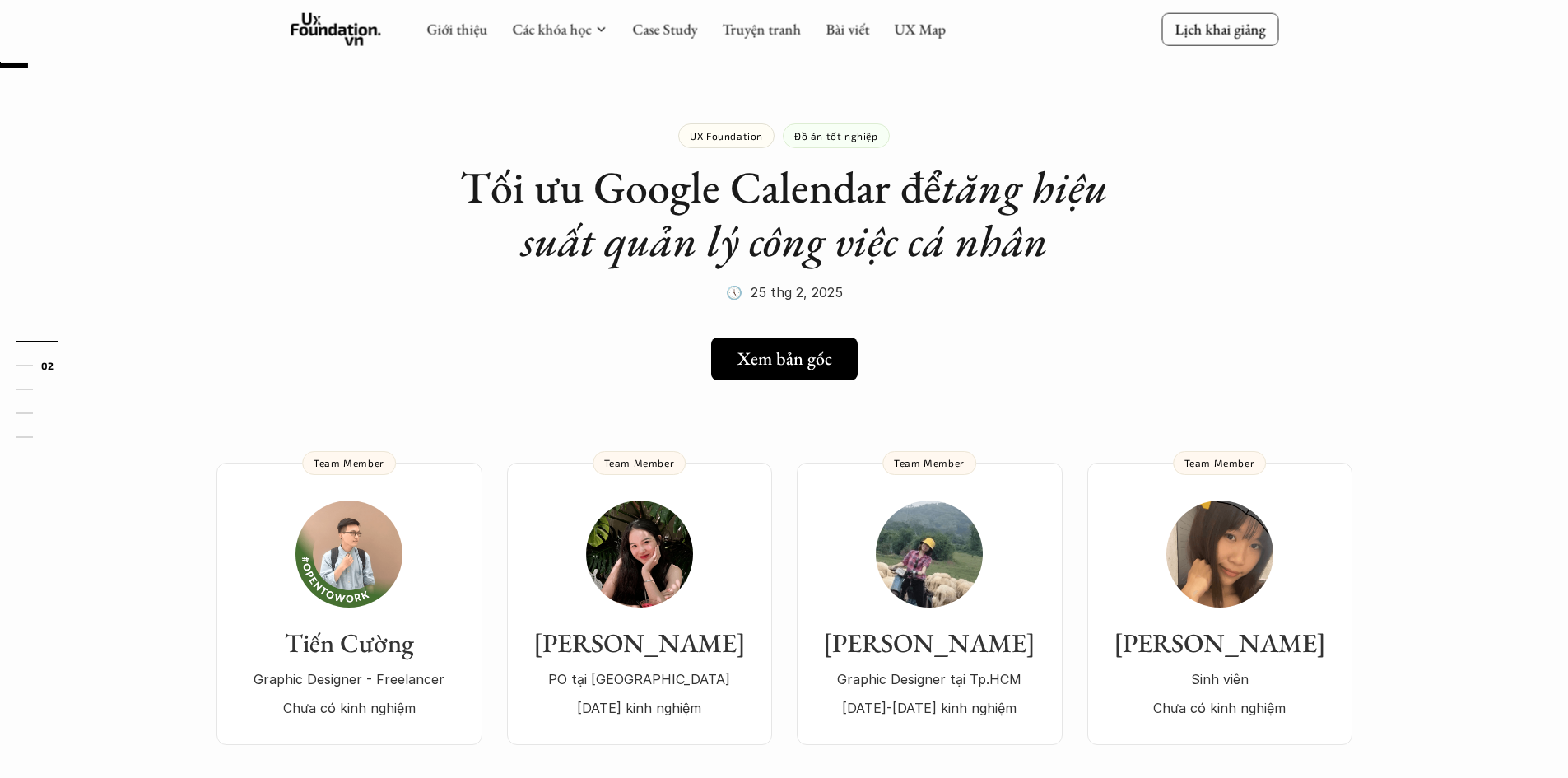
scroll to position [82, 0]
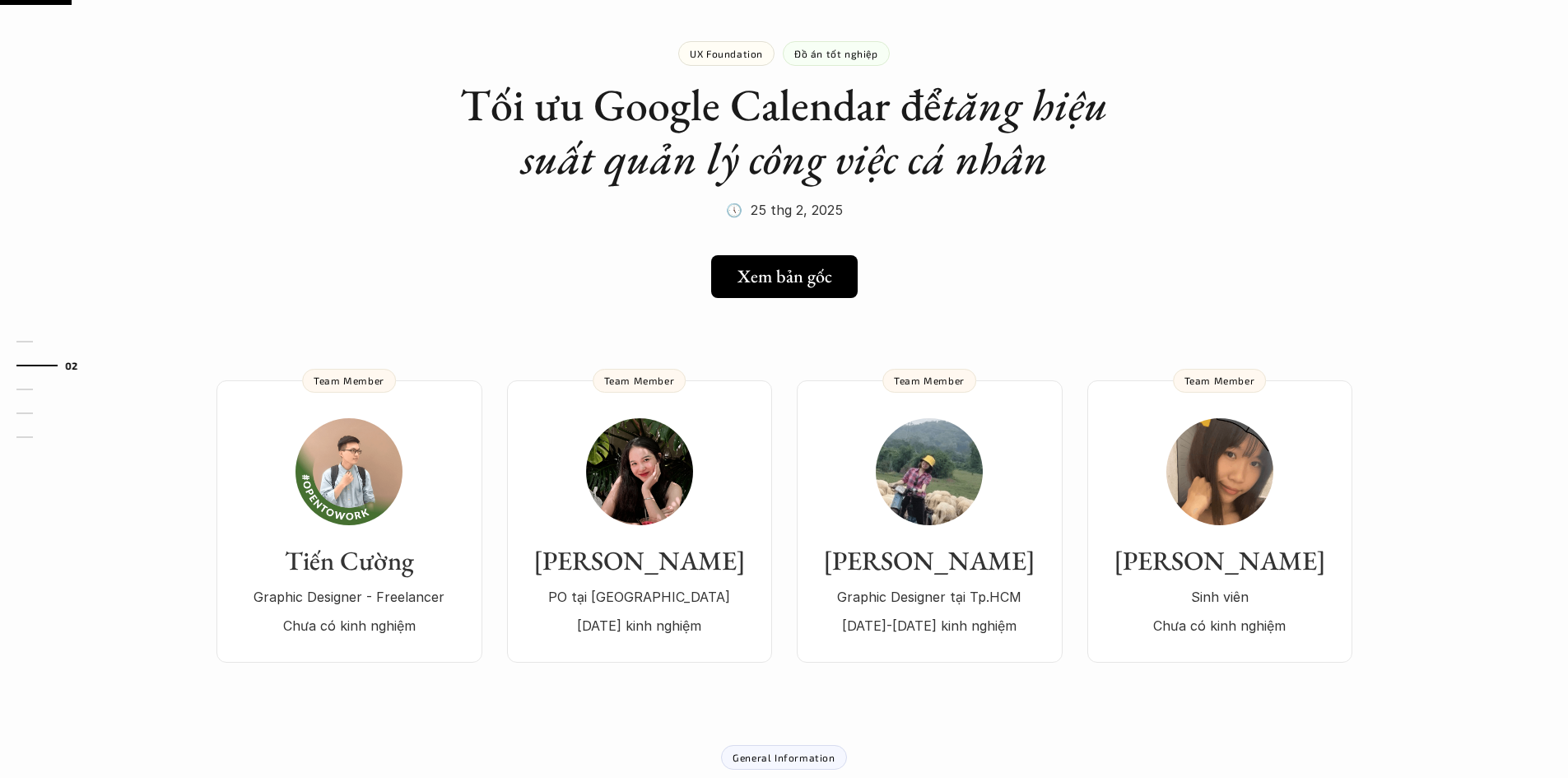
click at [0, 361] on div "01 02 03 04 05" at bounding box center [82, 389] width 165 height 778
click at [355, 491] on img at bounding box center [349, 471] width 107 height 107
click at [669, 465] on img at bounding box center [640, 471] width 107 height 107
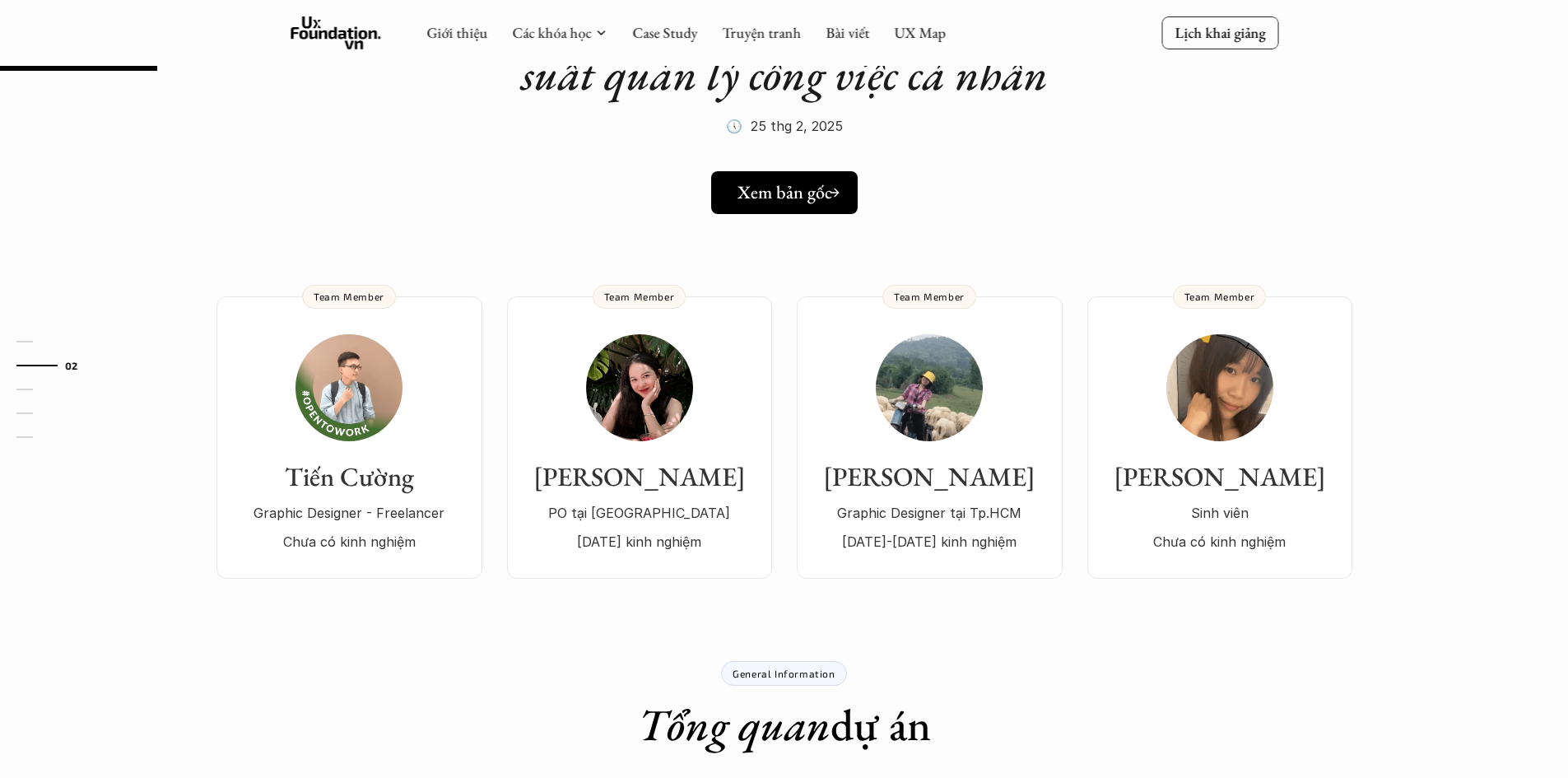
scroll to position [165, 0]
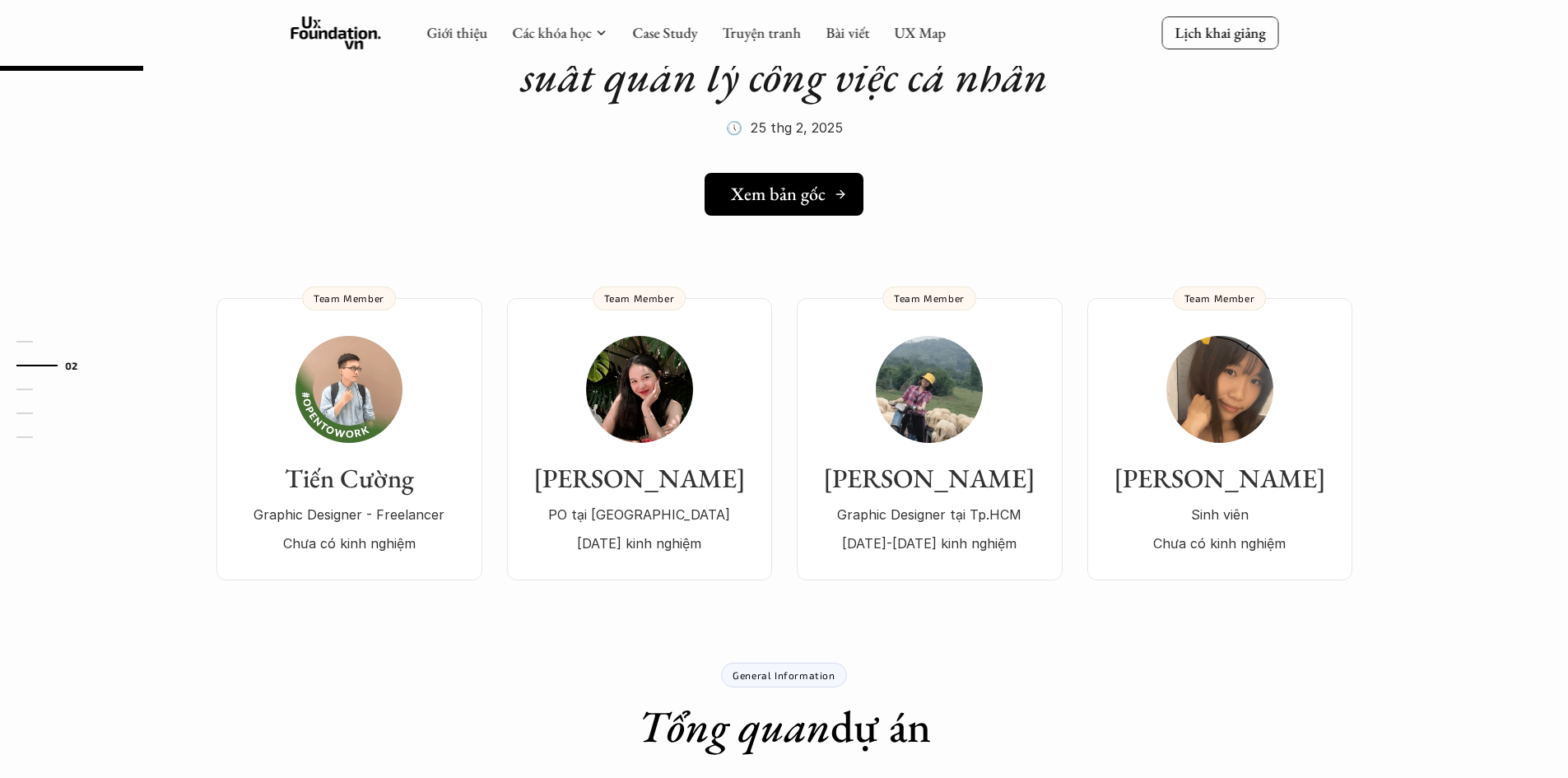
click at [795, 176] on link "Xem bản gốc" at bounding box center [784, 194] width 159 height 43
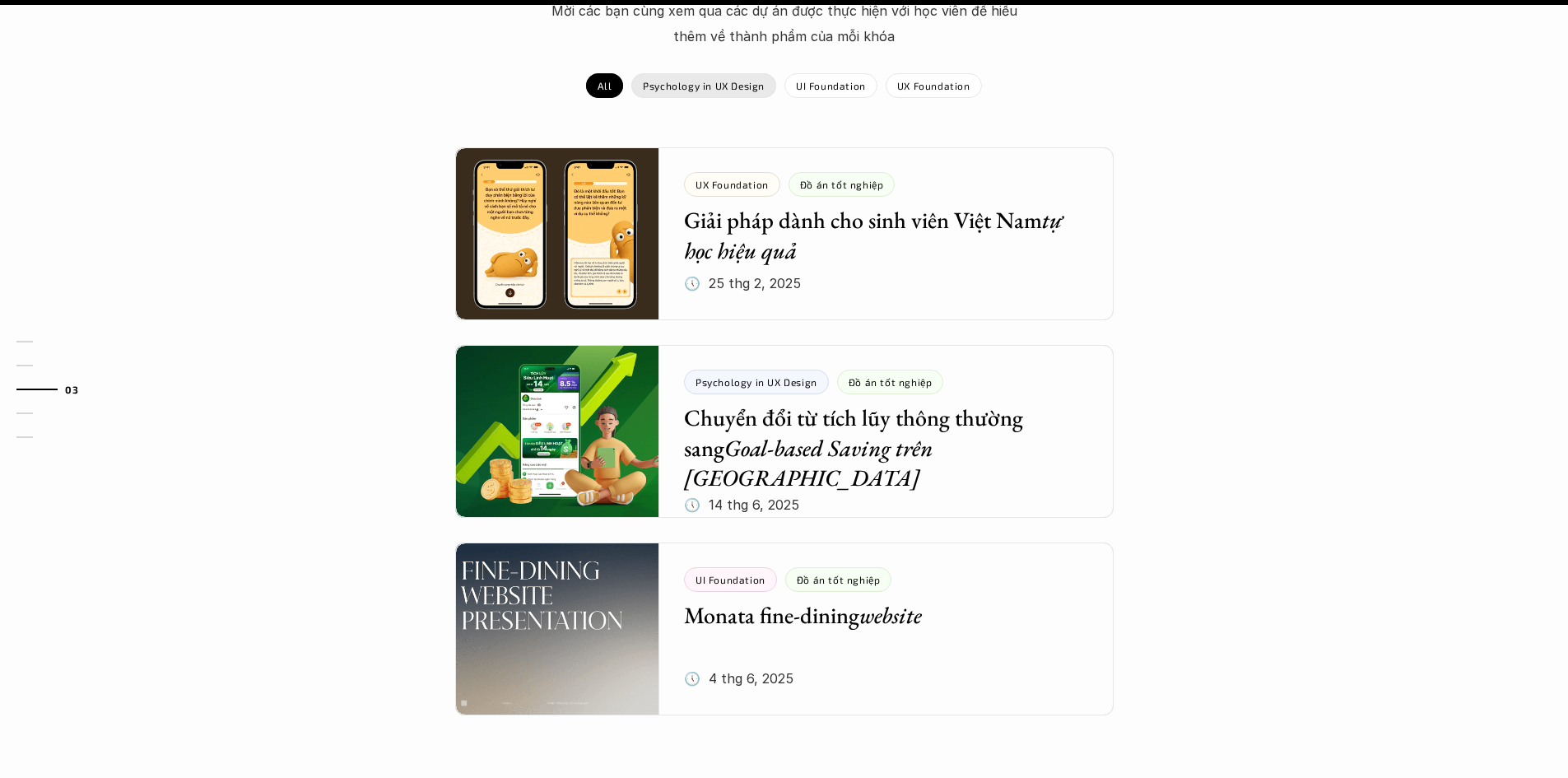
scroll to position [1812, 0]
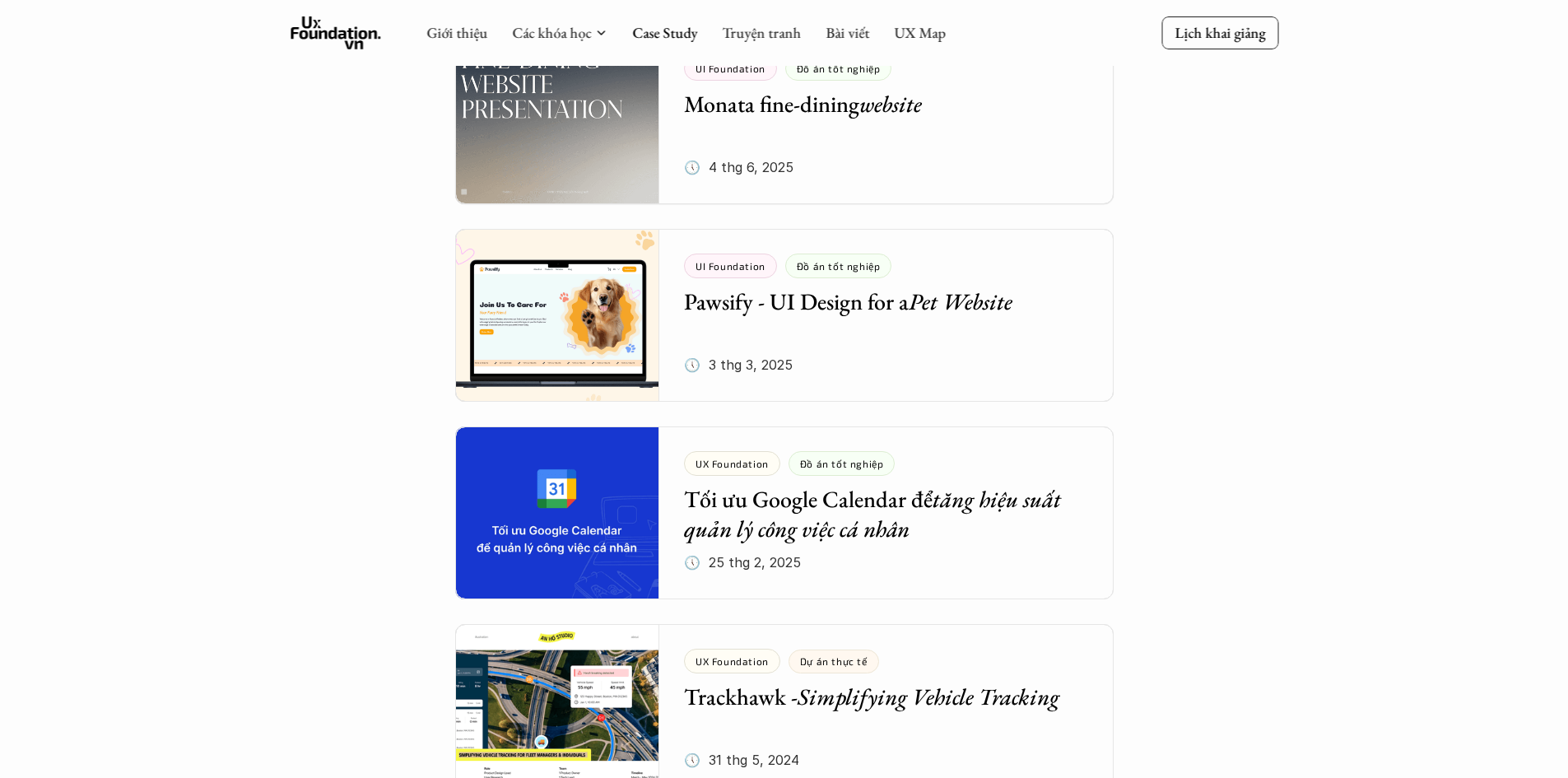
scroll to position [906, 0]
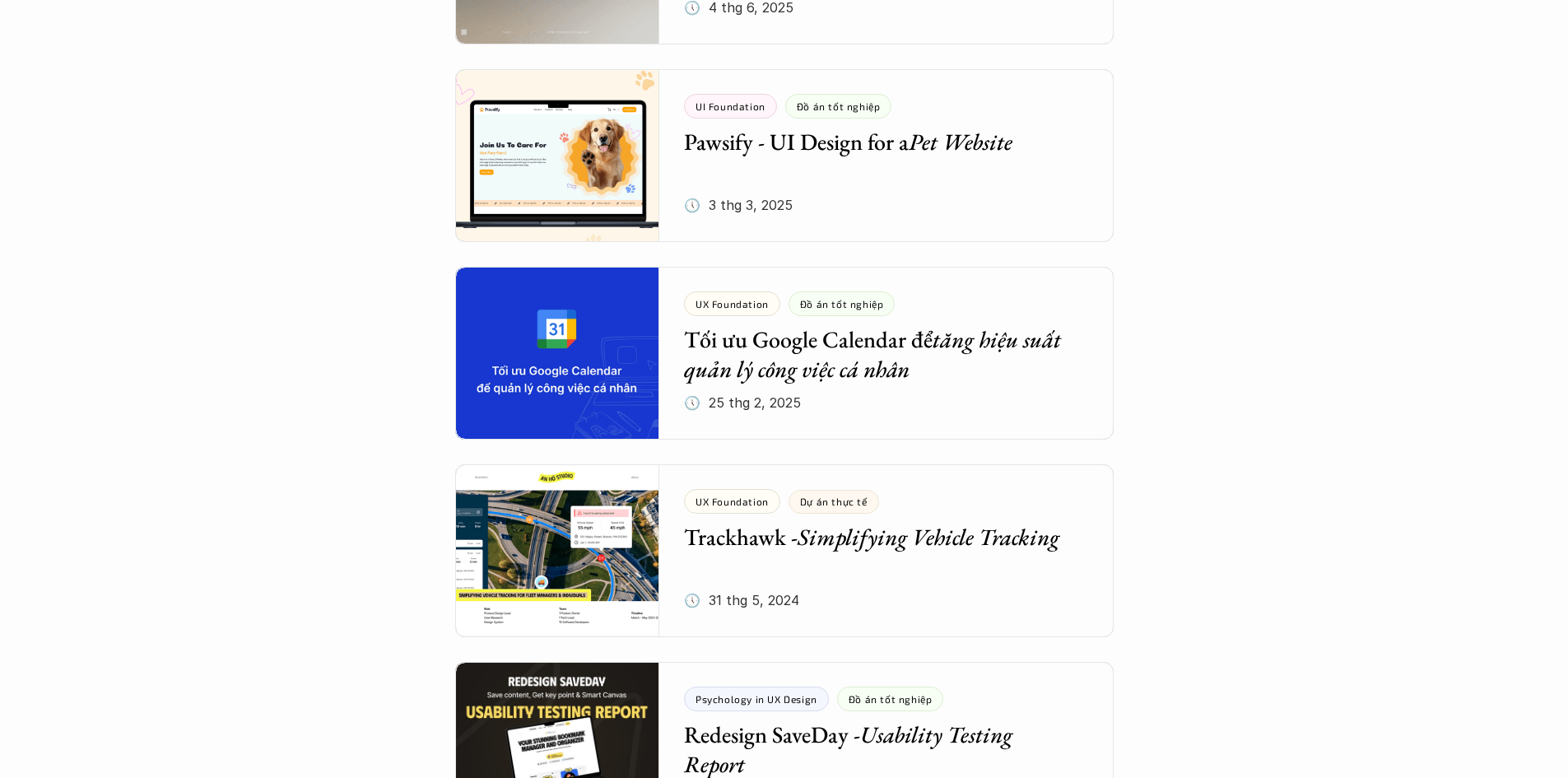
drag, startPoint x: 0, startPoint y: 455, endPoint x: 11, endPoint y: 457, distance: 11.2
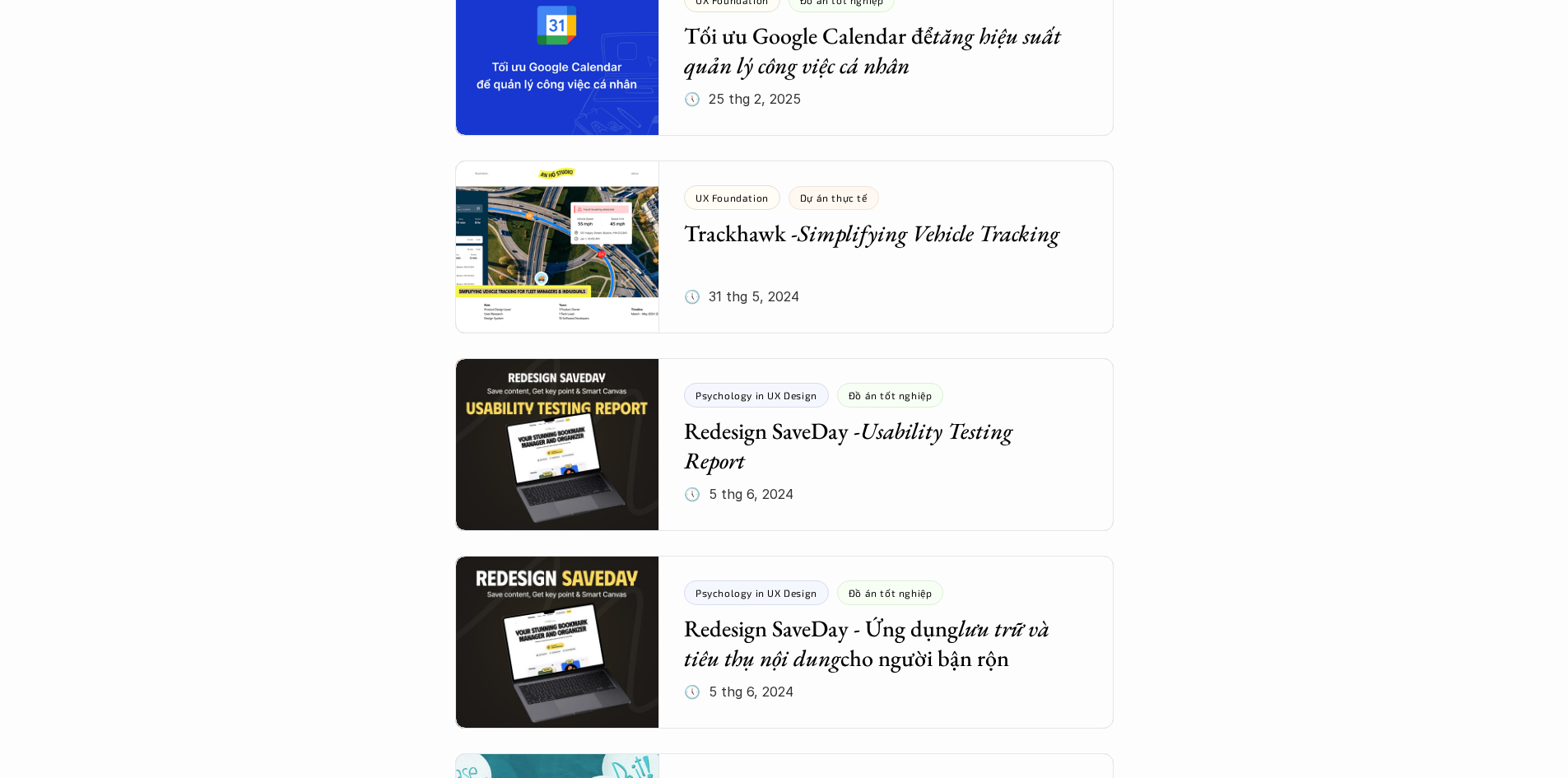
scroll to position [1235, 0]
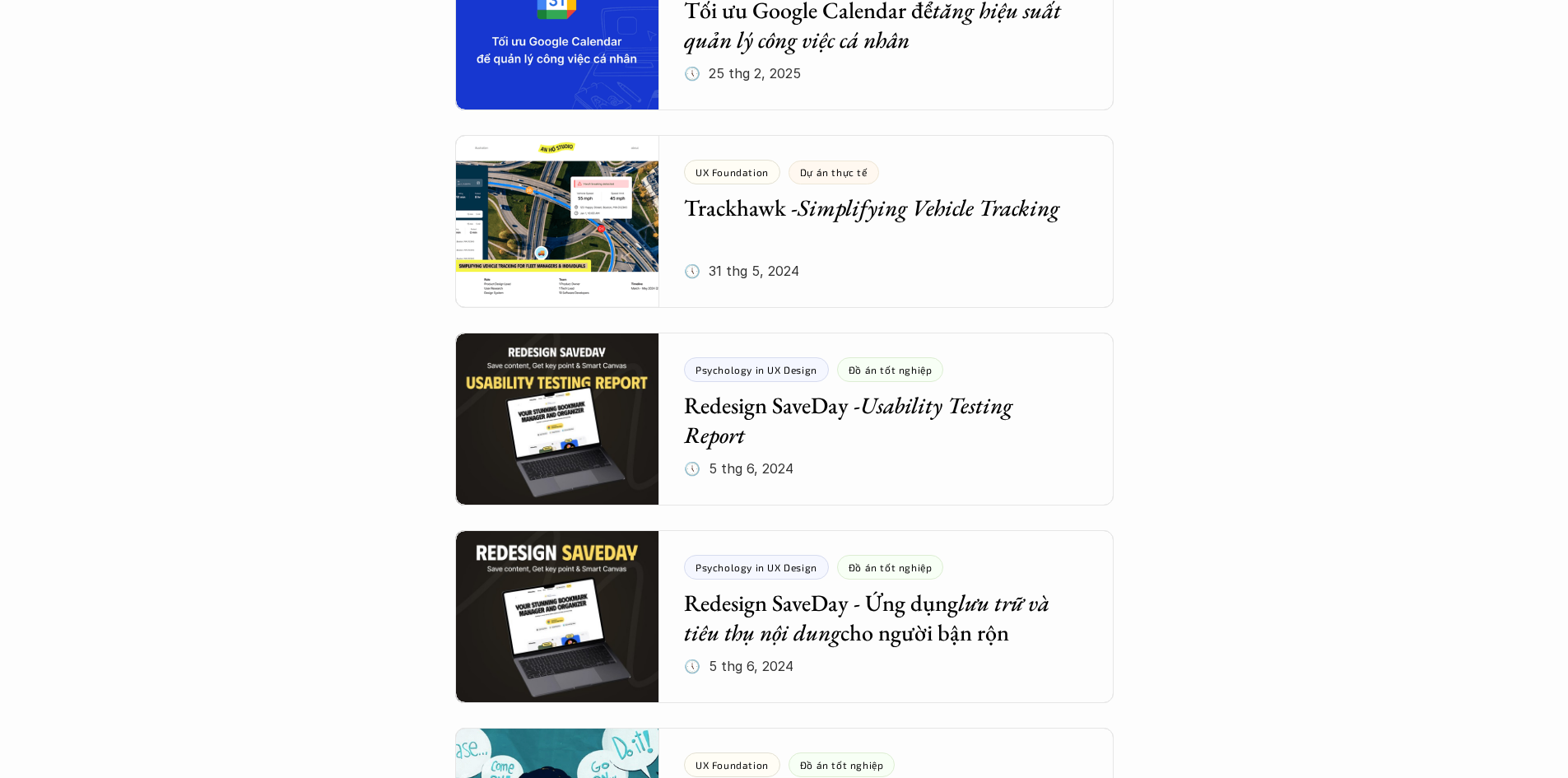
drag, startPoint x: 132, startPoint y: 463, endPoint x: 59, endPoint y: 531, distance: 99.8
click at [728, 610] on div at bounding box center [785, 617] width 659 height 173
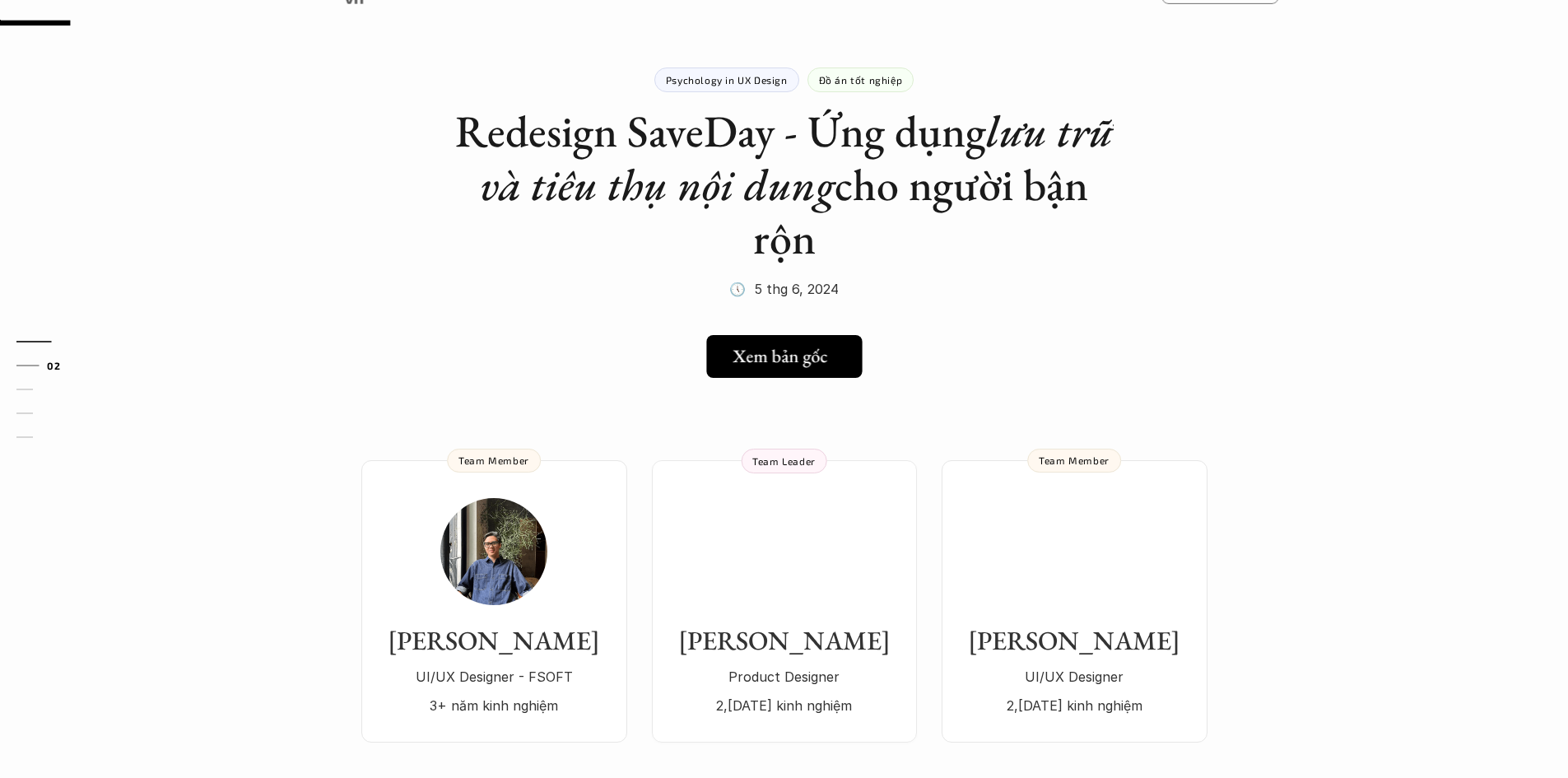
scroll to position [82, 0]
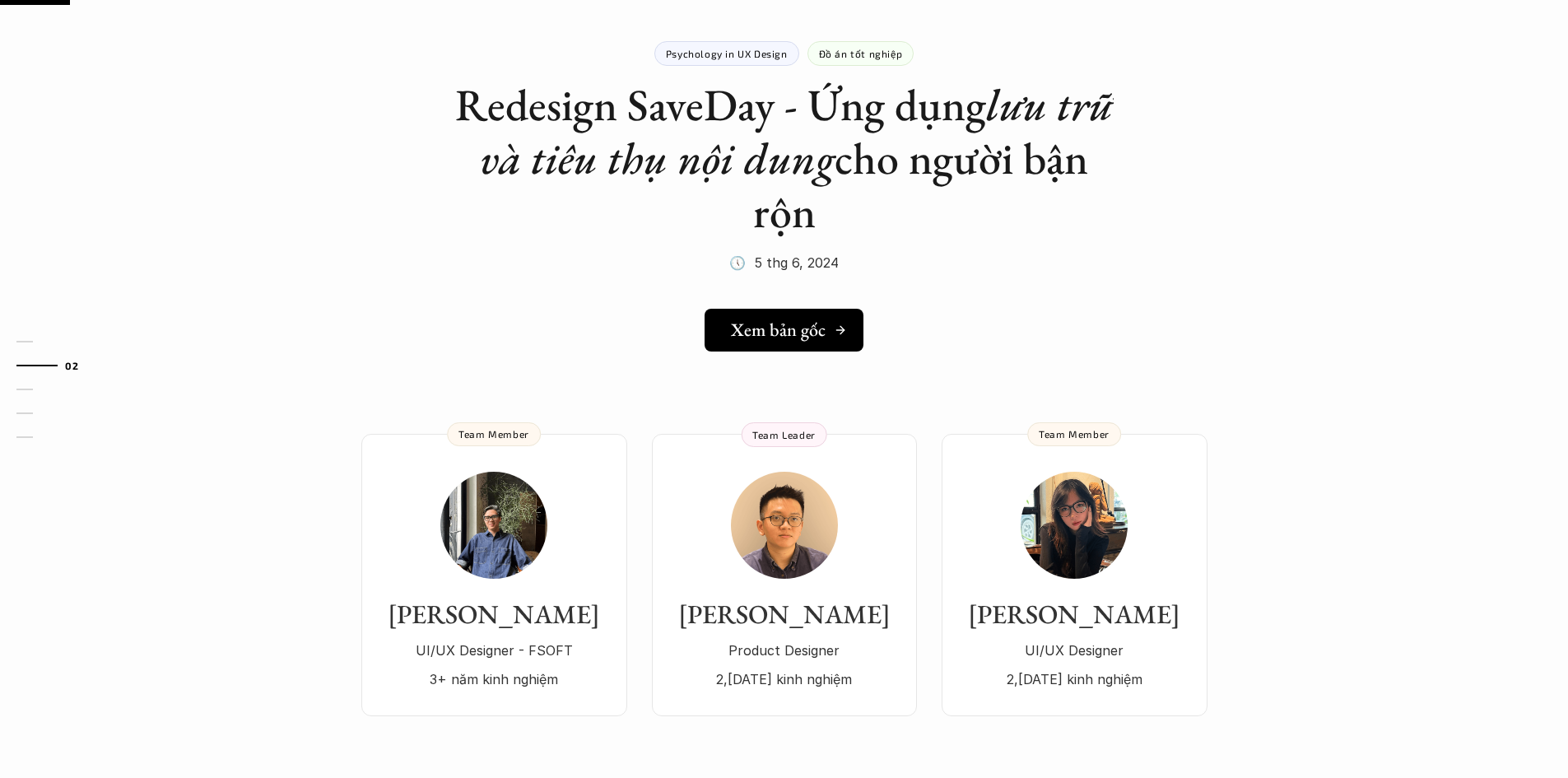
click at [797, 320] on h5 "Xem bản gốc" at bounding box center [778, 331] width 95 height 21
click at [1115, 535] on img at bounding box center [1074, 525] width 107 height 107
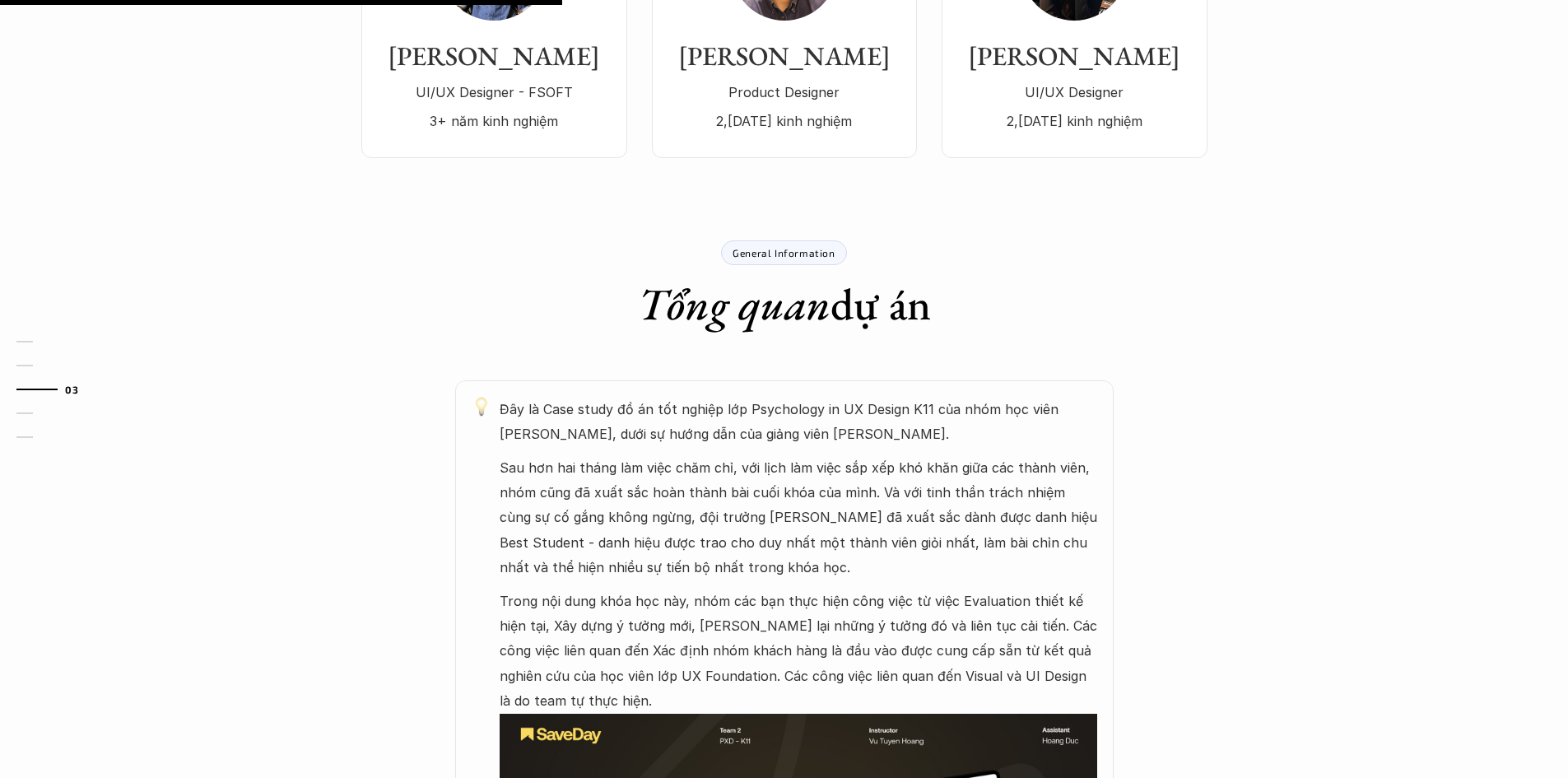
scroll to position [659, 0]
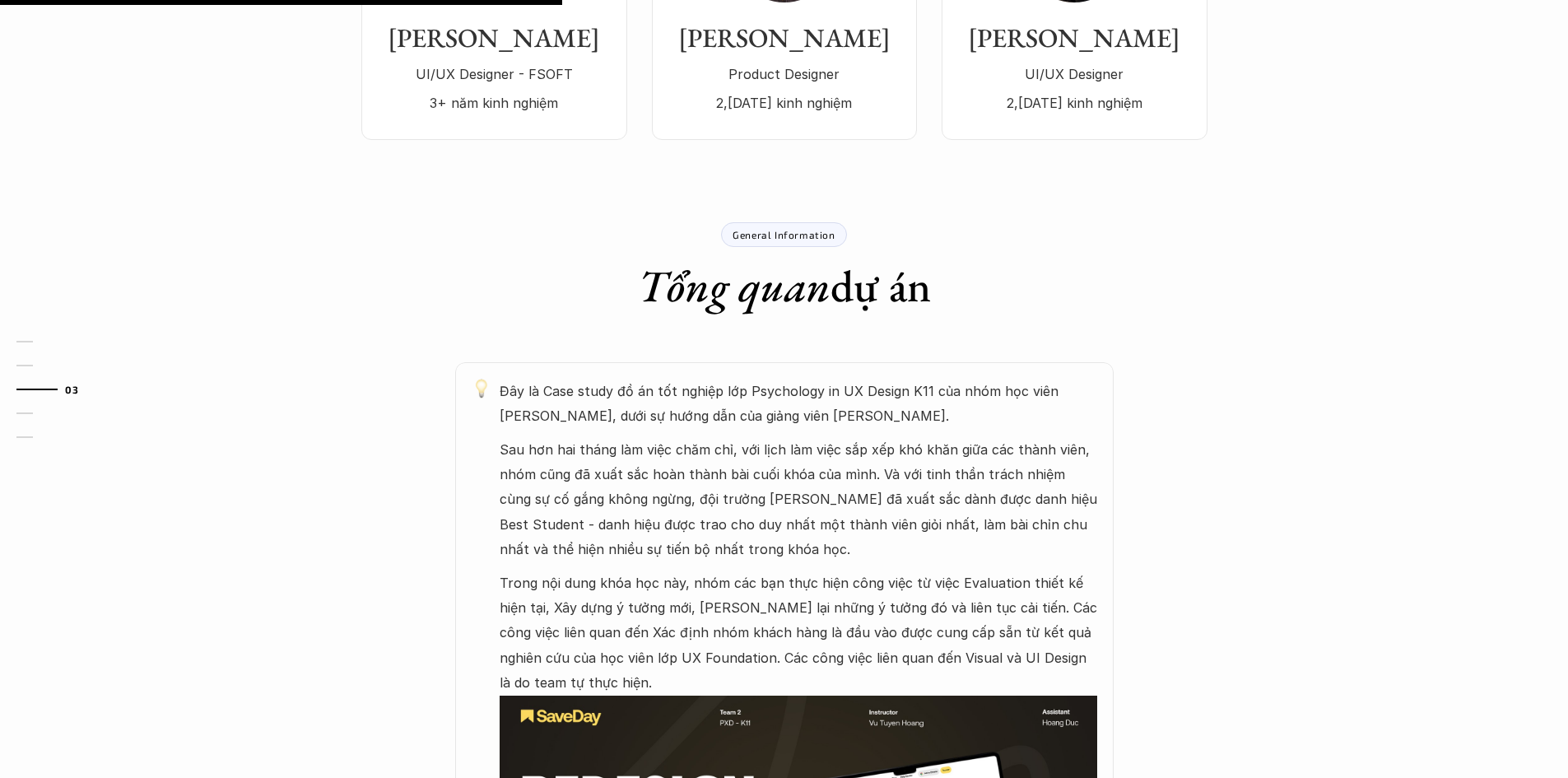
click at [755, 547] on p "Sau hơn hai tháng làm việc chăm chỉ, với lịch làm việc sắp xếp khó khăn giữa cá…" at bounding box center [798, 500] width 598 height 125
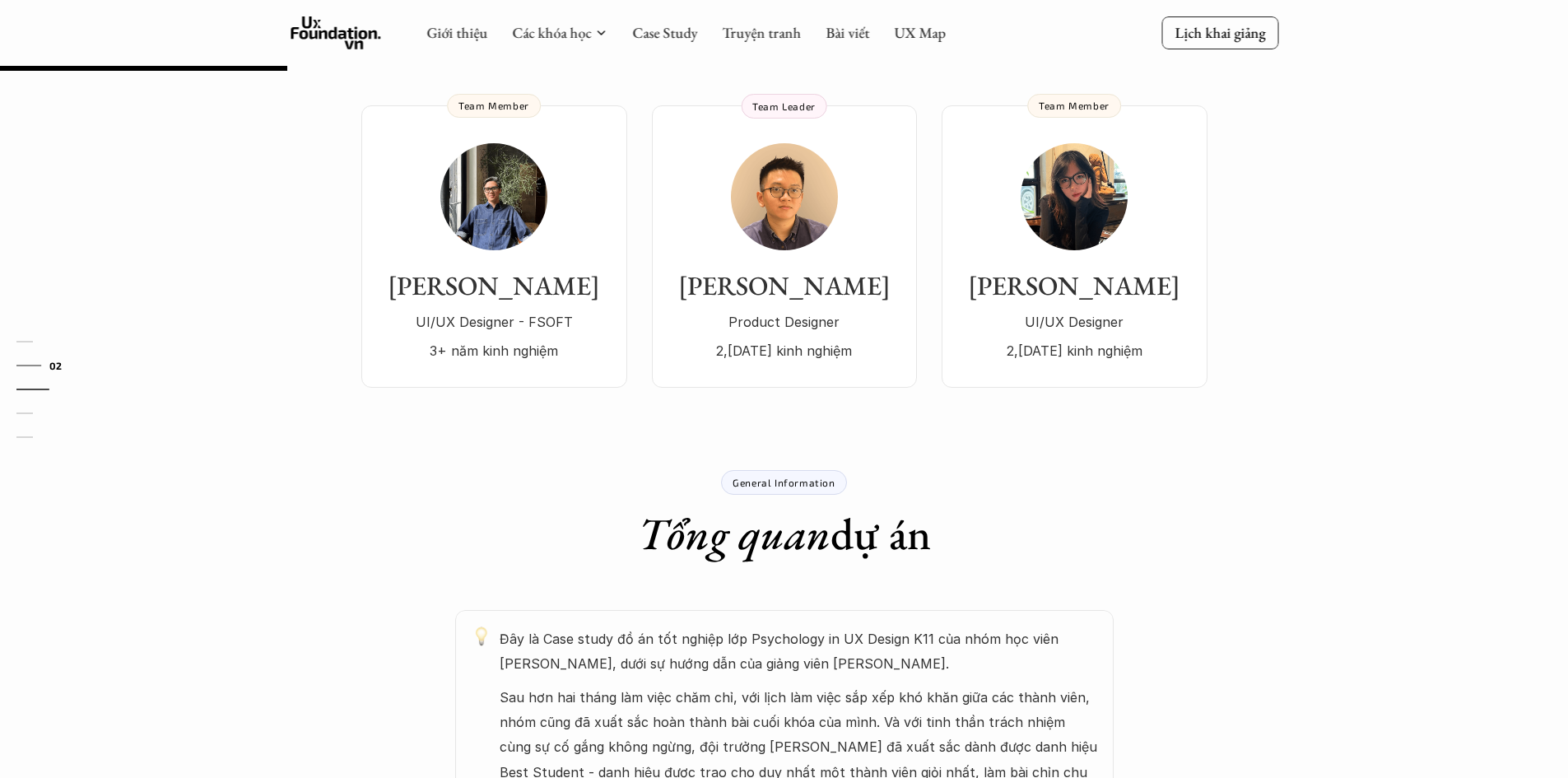
scroll to position [247, 0]
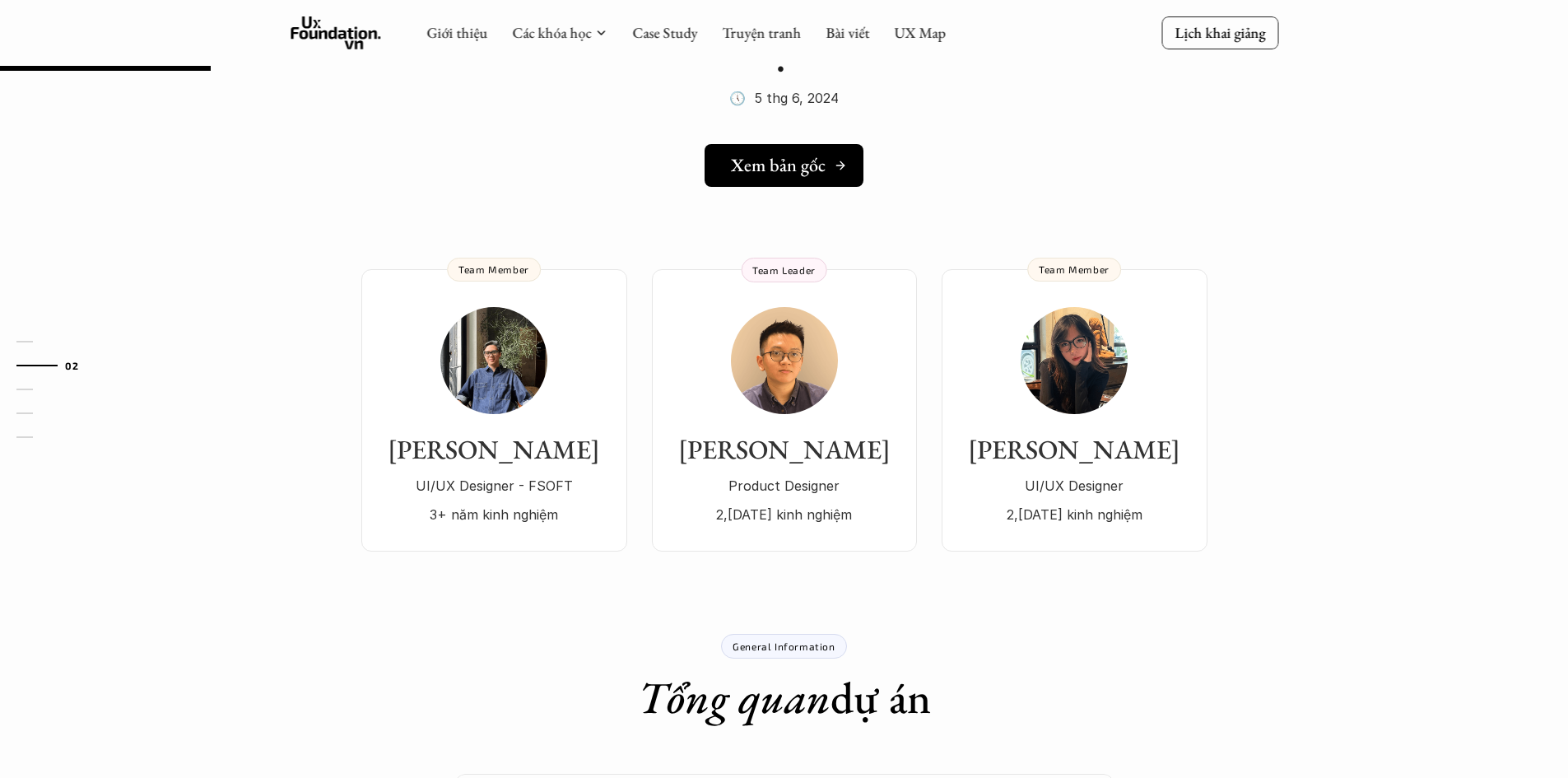
click at [789, 181] on link "Xem bản gốc" at bounding box center [784, 166] width 159 height 43
